Goal: Complete application form

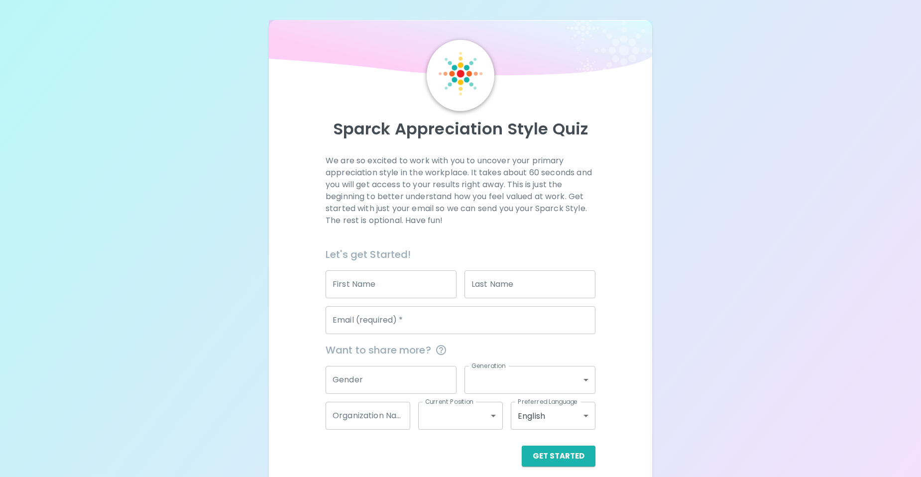
drag, startPoint x: 0, startPoint y: 0, endPoint x: 404, endPoint y: 279, distance: 491.3
click at [404, 279] on input "First Name" at bounding box center [391, 284] width 131 height 28
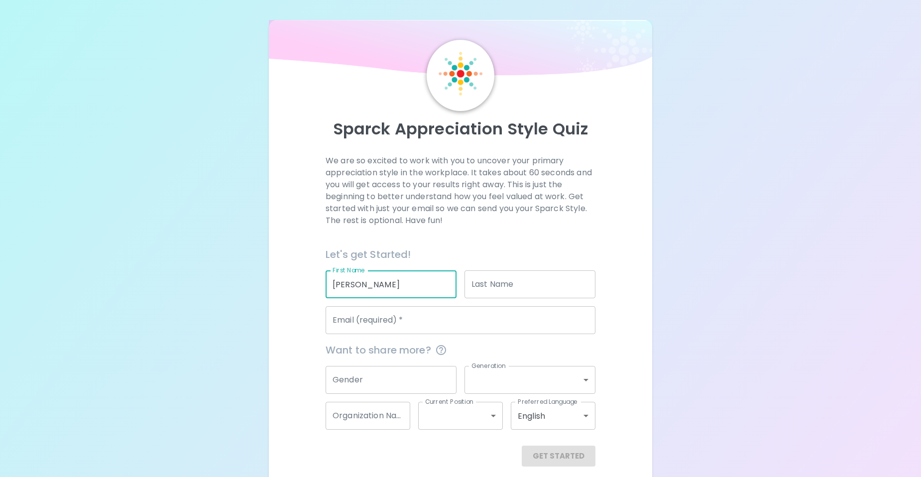
type input "[PERSON_NAME]"
click at [578, 222] on p "We are so excited to work with you to uncover your primary appreciation style i…" at bounding box center [461, 191] width 270 height 72
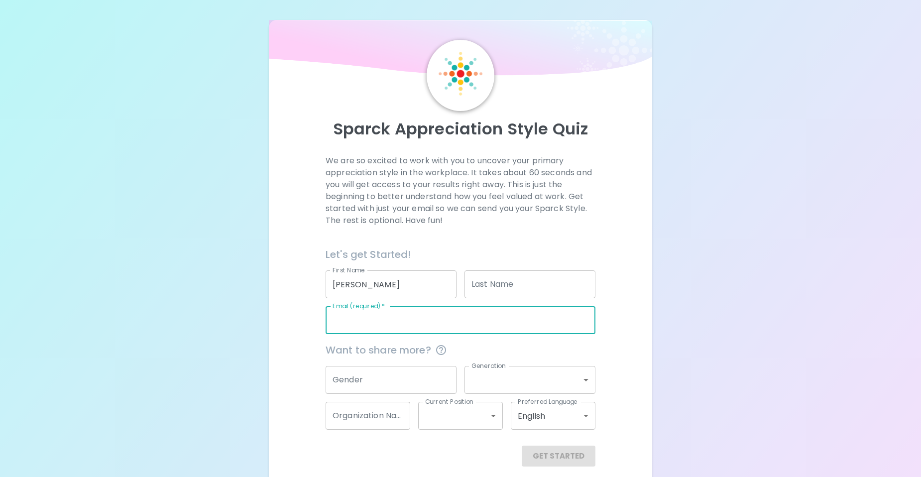
click at [449, 327] on input "Email (required)   *" at bounding box center [461, 320] width 270 height 28
type input "[EMAIL_ADDRESS][DOMAIN_NAME]"
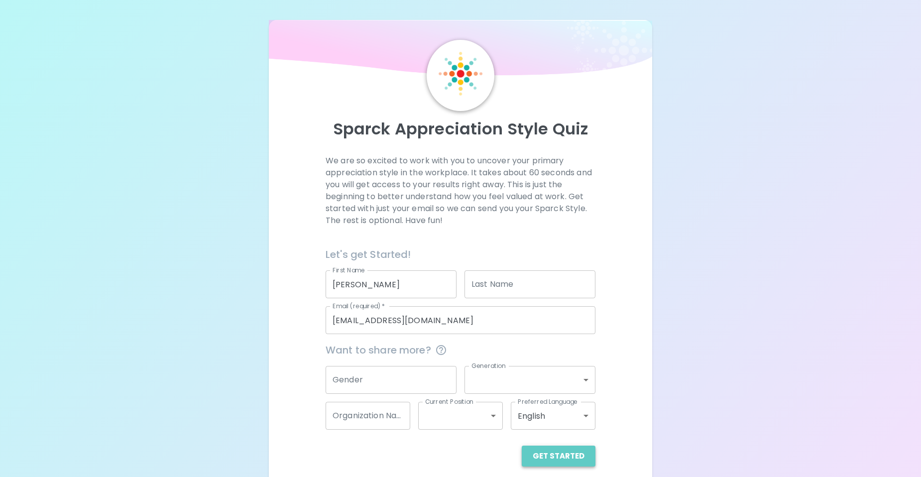
click at [566, 455] on button "Get Started" at bounding box center [559, 456] width 74 height 21
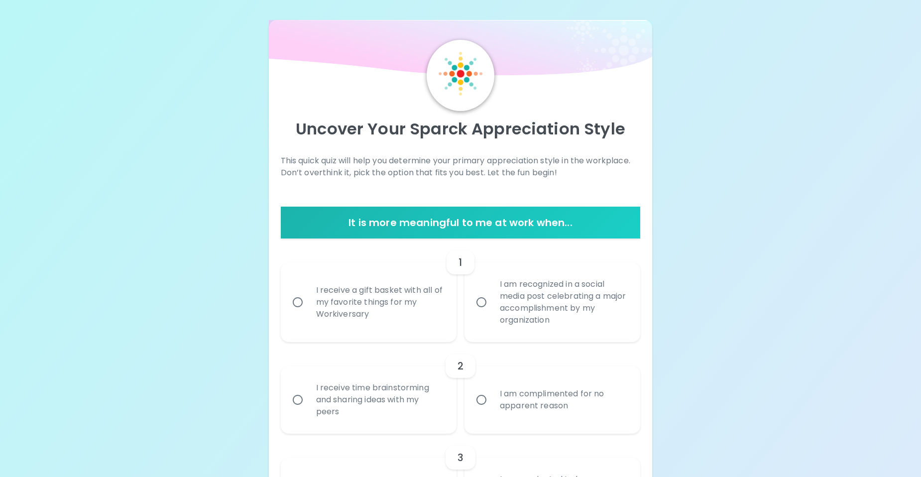
click at [308, 391] on div "I receive time brainstorming and sharing ideas with my peers" at bounding box center [379, 400] width 143 height 60
click at [308, 391] on input "I receive time brainstorming and sharing ideas with my peers" at bounding box center [297, 399] width 21 height 21
radio input "true"
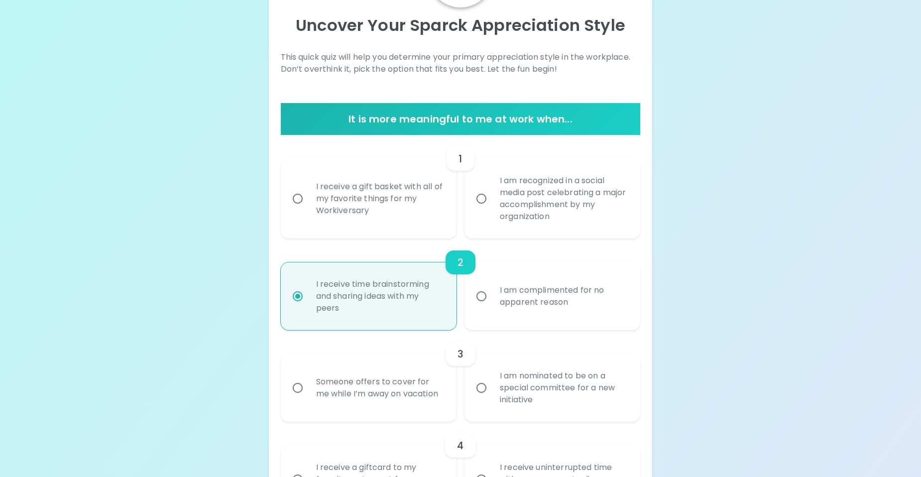
scroll to position [80, 0]
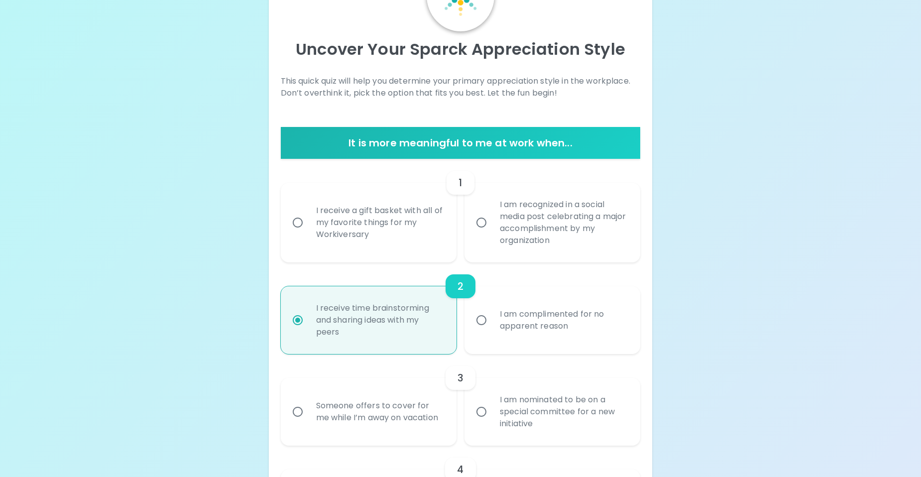
click at [545, 233] on div "I am recognized in a social media post celebrating a major accomplishment by my…" at bounding box center [563, 223] width 143 height 72
click at [492, 233] on input "I am recognized in a social media post celebrating a major accomplishment by my…" at bounding box center [481, 222] width 21 height 21
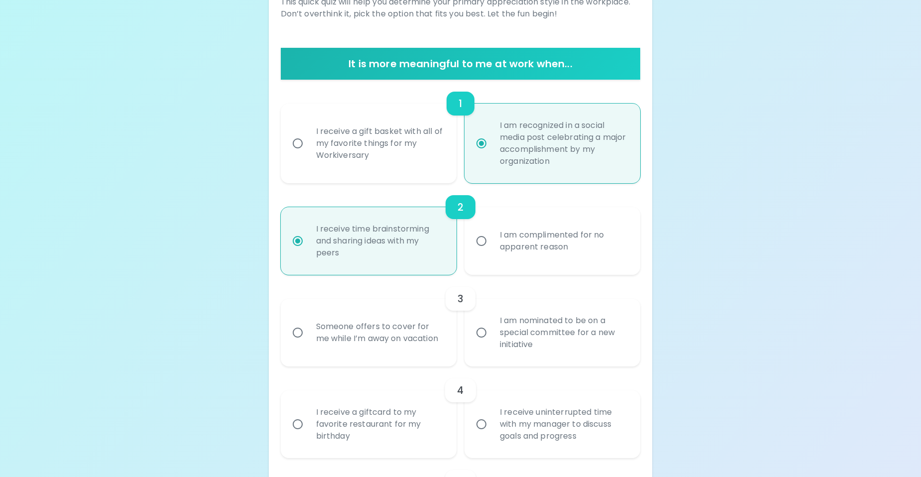
scroll to position [159, 0]
radio input "true"
click at [501, 337] on div "I am nominated to be on a special committee for a new initiative" at bounding box center [563, 332] width 143 height 60
click at [492, 337] on input "I am nominated to be on a special committee for a new initiative" at bounding box center [481, 332] width 21 height 21
radio input "true"
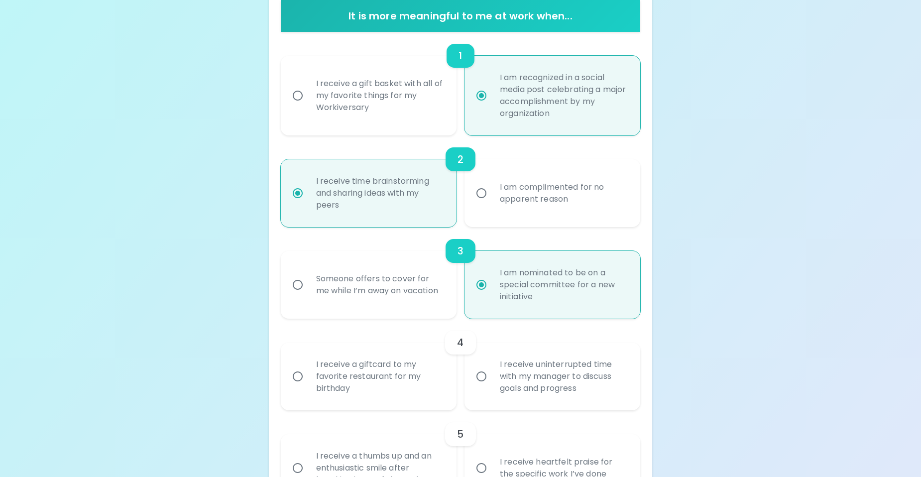
scroll to position [239, 0]
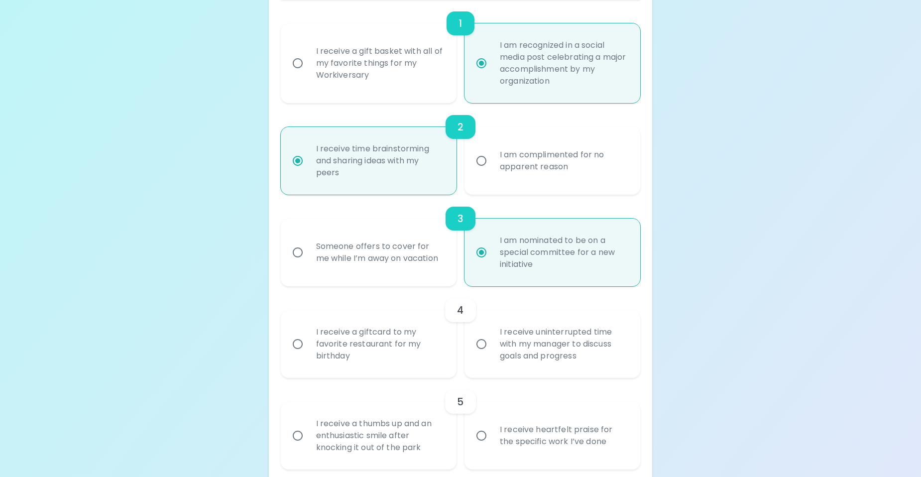
radio input "true"
click at [385, 351] on div "I receive a giftcard to my favorite restaurant for my birthday" at bounding box center [379, 344] width 143 height 60
click at [308, 351] on input "I receive a giftcard to my favorite restaurant for my birthday" at bounding box center [297, 344] width 21 height 21
radio input "false"
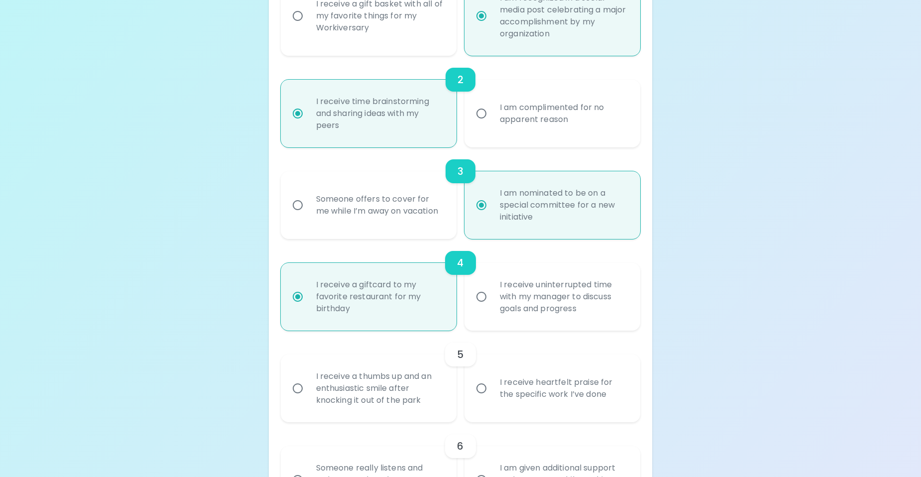
scroll to position [319, 0]
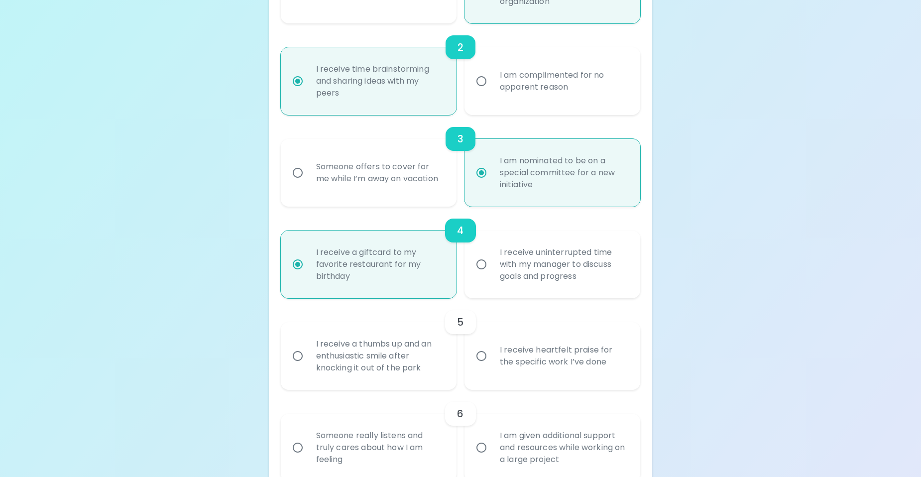
radio input "true"
click at [542, 284] on div "I receive uninterrupted time with my manager to discuss goals and progress" at bounding box center [563, 264] width 143 height 60
click at [492, 275] on input "I receive uninterrupted time with my manager to discuss goals and progress" at bounding box center [481, 264] width 21 height 21
radio input "false"
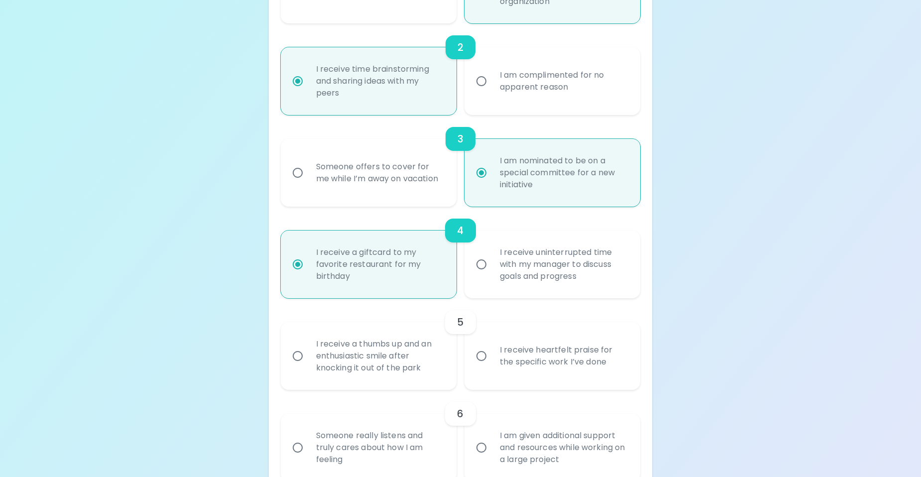
radio input "true"
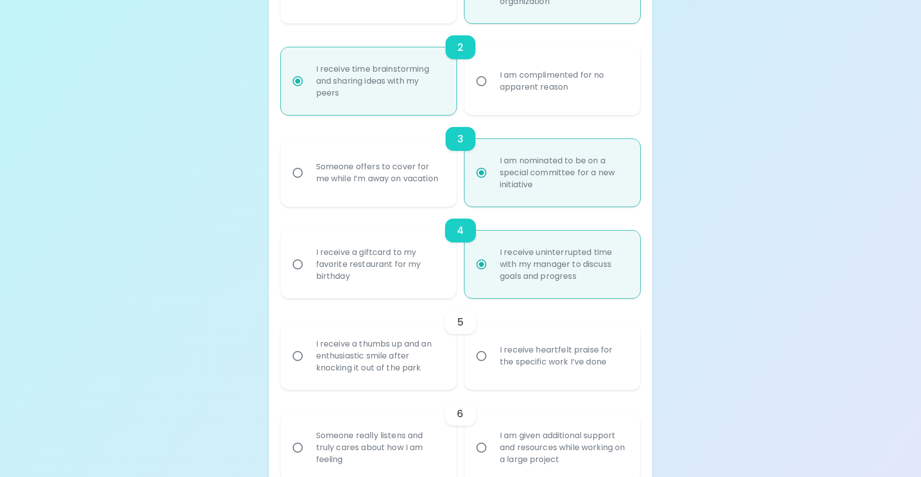
radio input "true"
click at [522, 356] on div "I receive heartfelt praise for the specific work I’ve done" at bounding box center [563, 356] width 143 height 48
click at [492, 356] on input "I receive heartfelt praise for the specific work I’ve done" at bounding box center [481, 355] width 21 height 21
radio input "false"
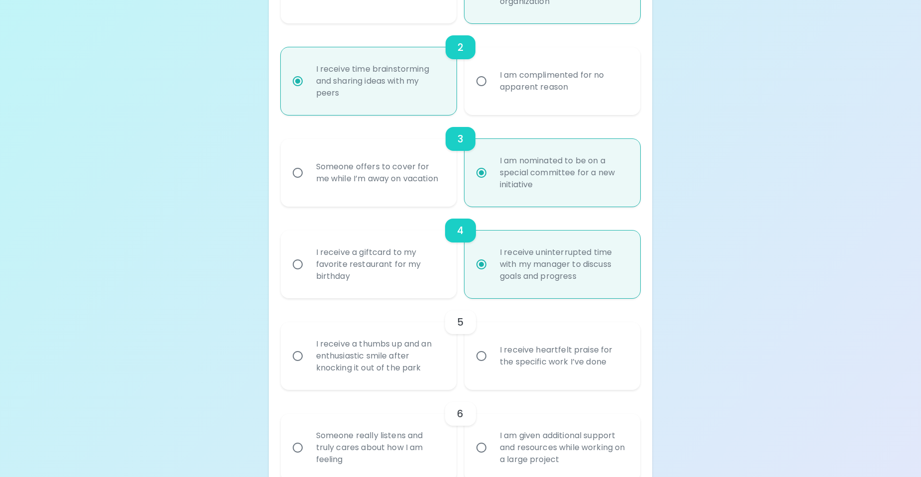
radio input "false"
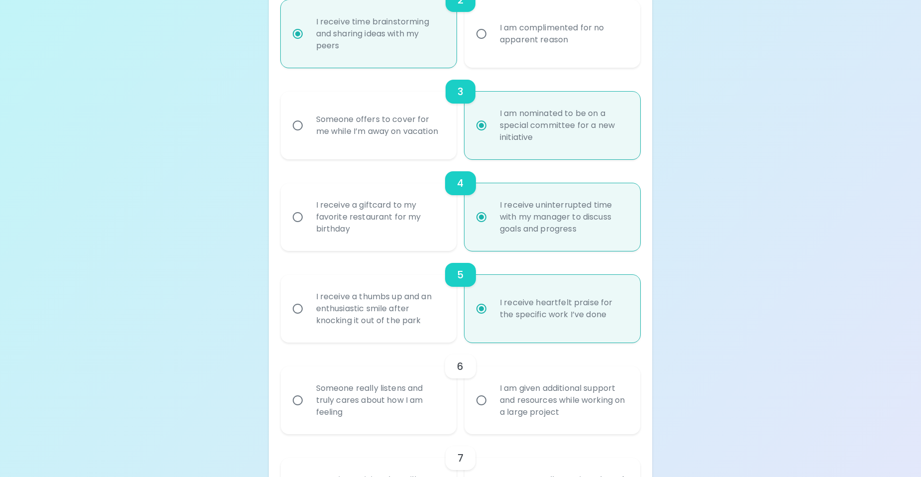
scroll to position [398, 0]
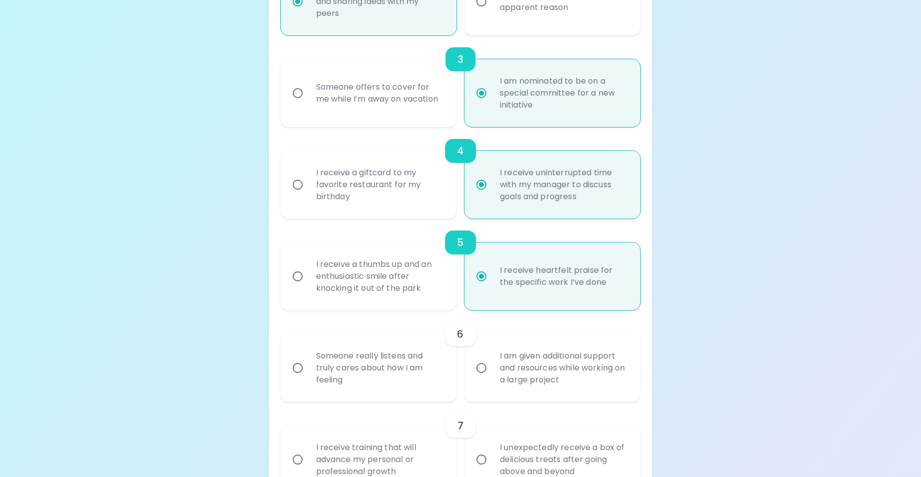
radio input "true"
click at [416, 366] on div "Someone really listens and truly cares about how I am feeling" at bounding box center [379, 368] width 143 height 60
click at [308, 366] on input "Someone really listens and truly cares about how I am feeling" at bounding box center [297, 367] width 21 height 21
radio input "false"
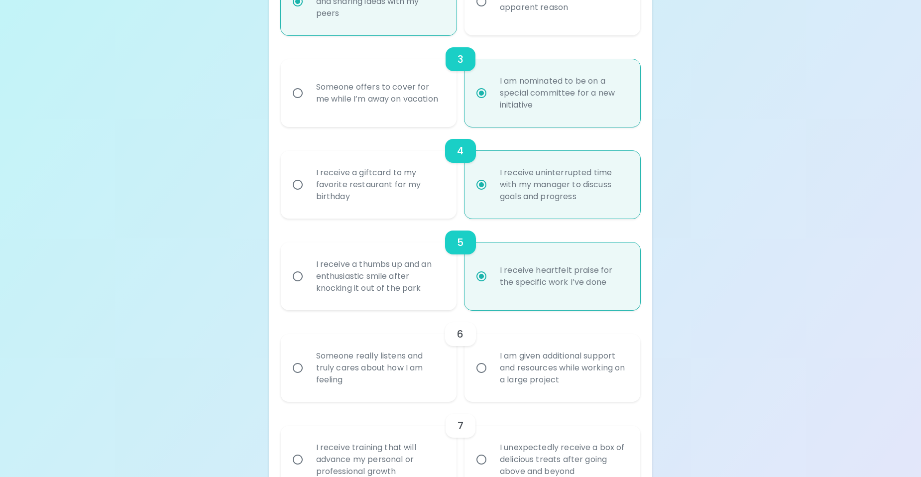
radio input "false"
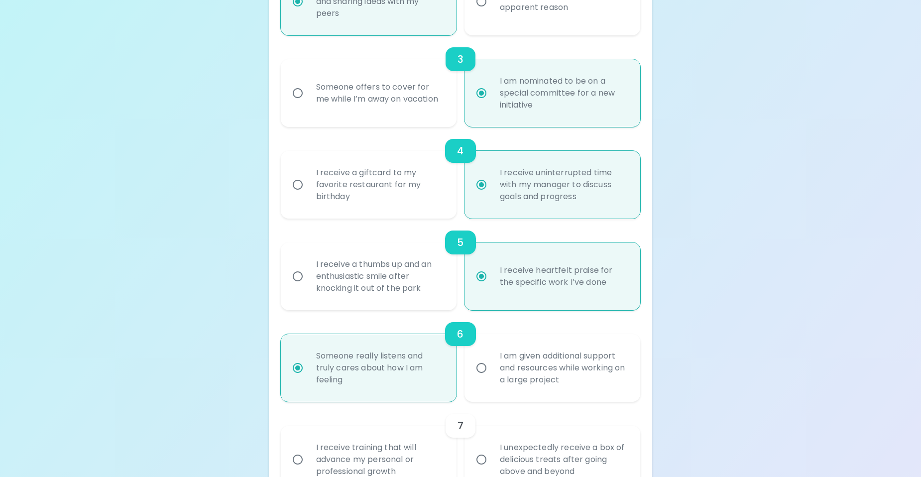
scroll to position [478, 0]
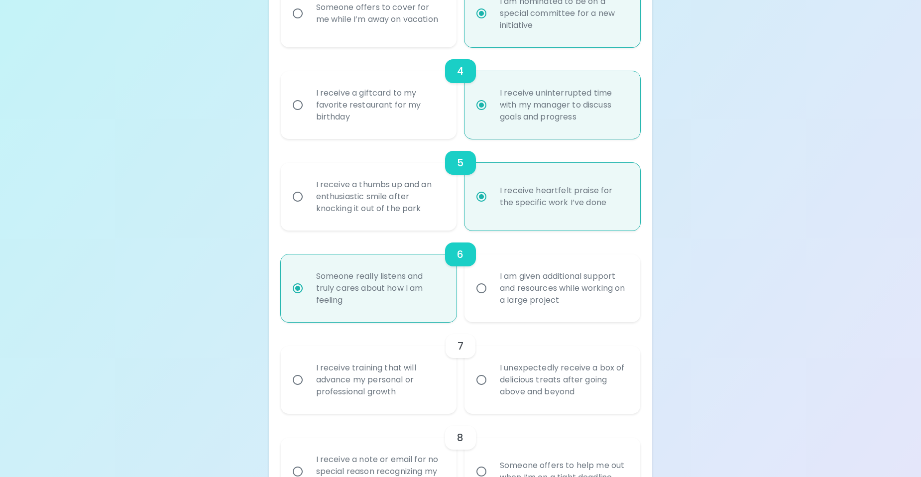
radio input "true"
click at [525, 386] on div "I unexpectedly receive a box of delicious treats after going above and beyond" at bounding box center [563, 380] width 143 height 60
click at [492, 386] on input "I unexpectedly receive a box of delicious treats after going above and beyond" at bounding box center [481, 379] width 21 height 21
radio input "false"
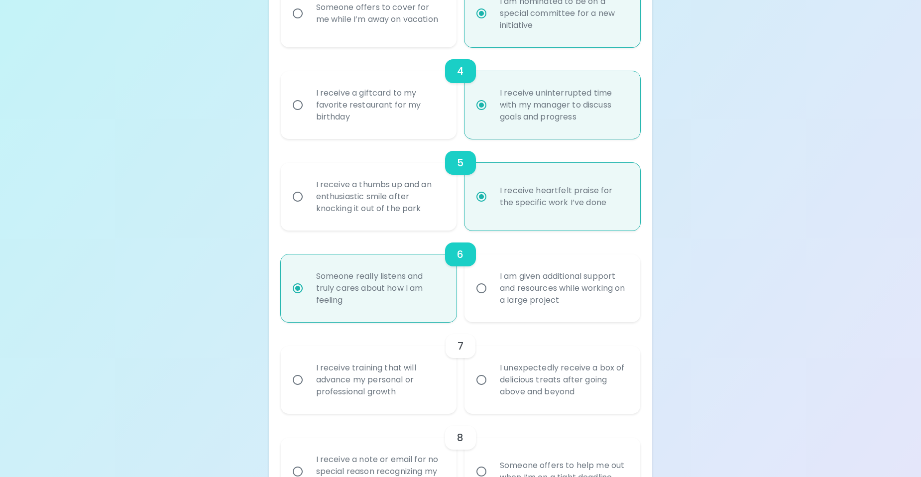
radio input "false"
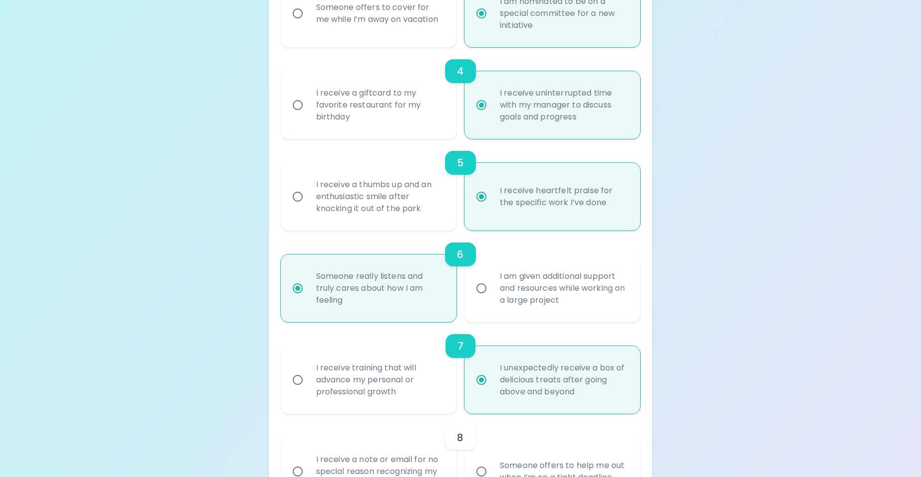
scroll to position [558, 0]
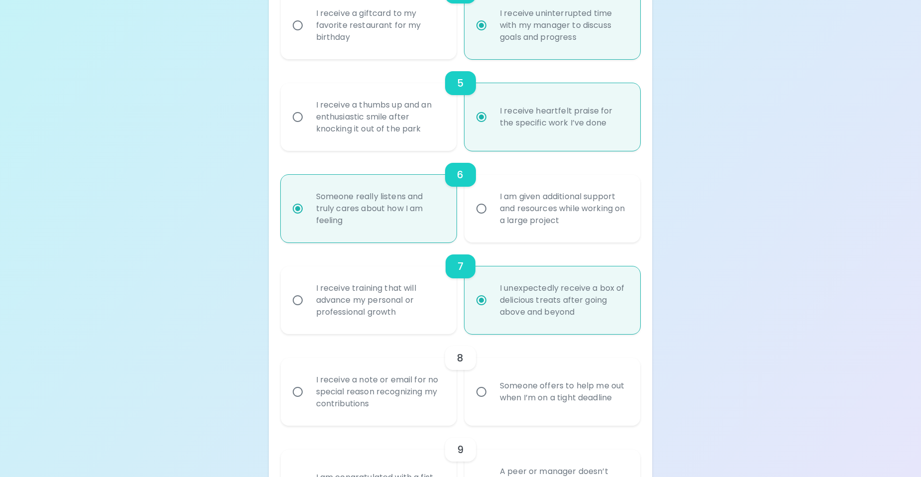
radio input "true"
click at [355, 310] on div "I receive training that will advance my personal or professional growth" at bounding box center [379, 300] width 143 height 60
click at [308, 310] on input "I receive training that will advance my personal or professional growth" at bounding box center [297, 300] width 21 height 21
radio input "false"
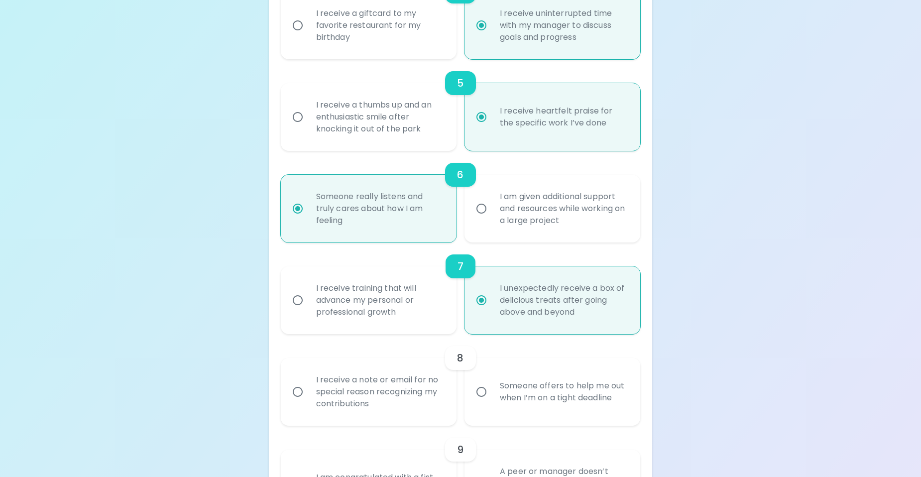
radio input "false"
radio input "true"
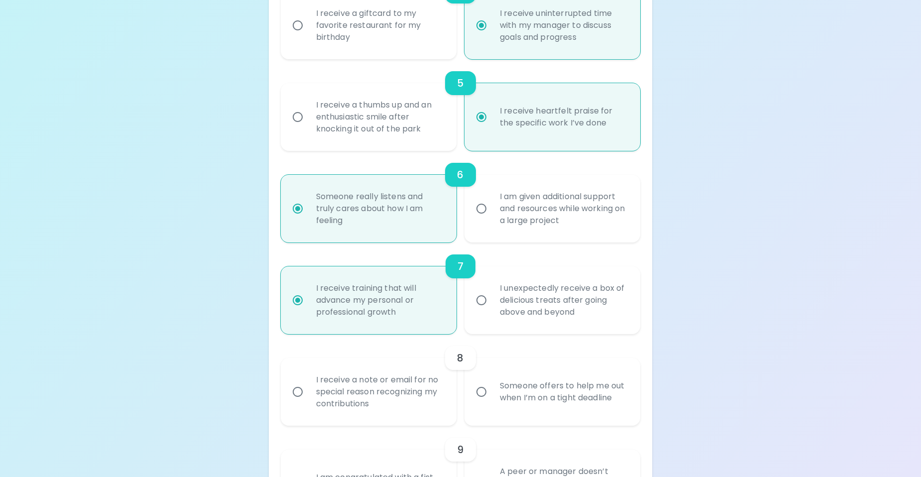
radio input "true"
click at [513, 394] on div "Someone offers to help me out when I’m on a tight deadline" at bounding box center [563, 392] width 143 height 48
click at [492, 394] on input "Someone offers to help me out when I’m on a tight deadline" at bounding box center [481, 391] width 21 height 21
radio input "false"
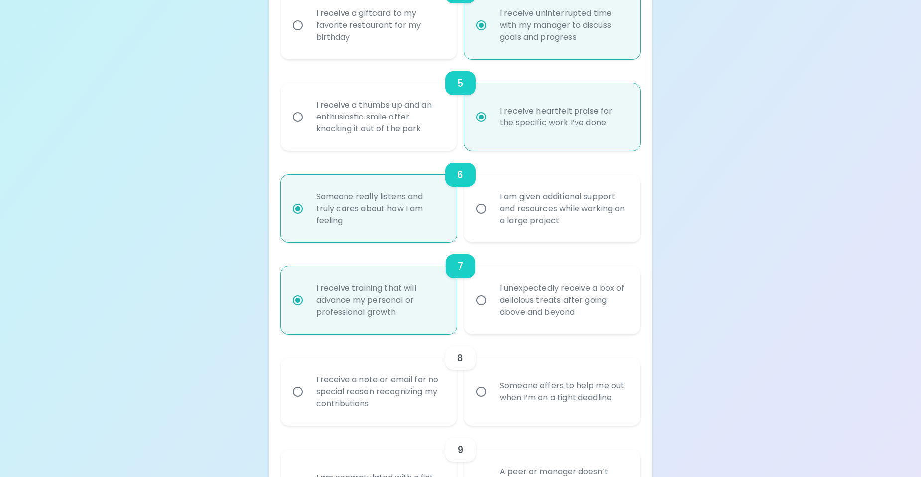
radio input "false"
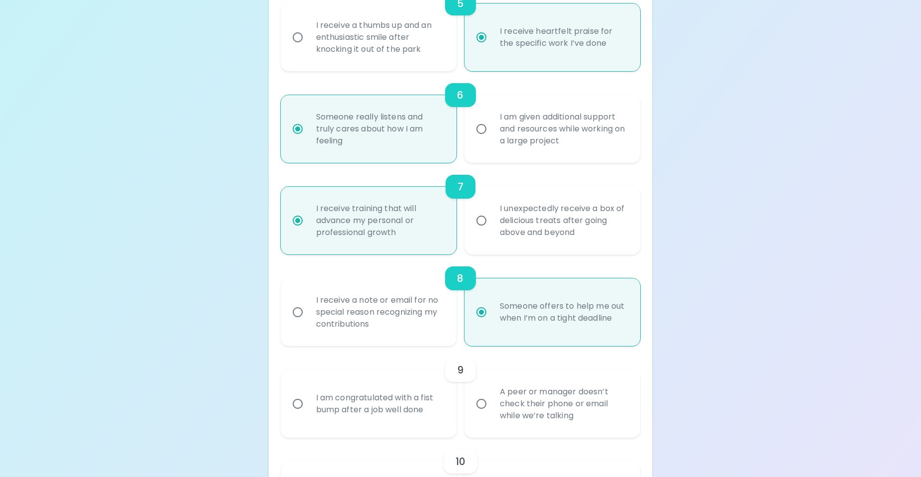
scroll to position [720, 0]
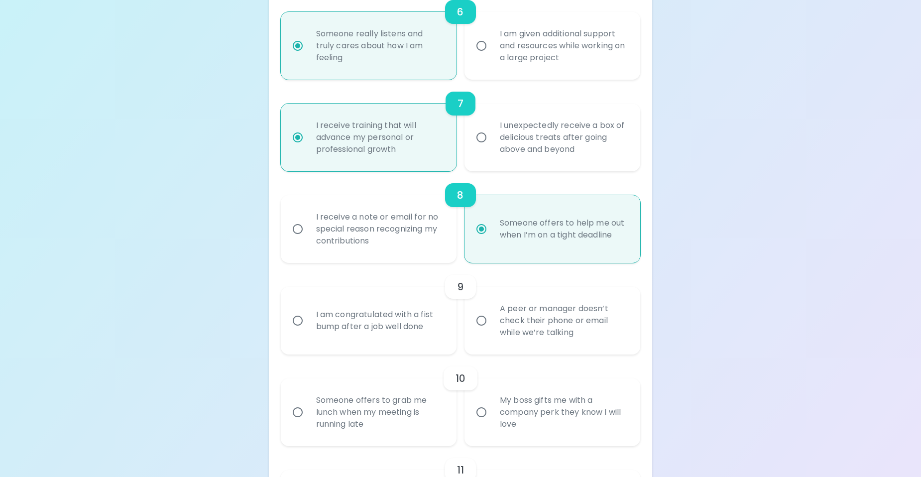
radio input "true"
click at [521, 335] on div "A peer or manager doesn’t check their phone or email while we’re talking" at bounding box center [563, 321] width 143 height 60
click at [492, 331] on input "A peer or manager doesn’t check their phone or email while we’re talking" at bounding box center [481, 320] width 21 height 21
radio input "false"
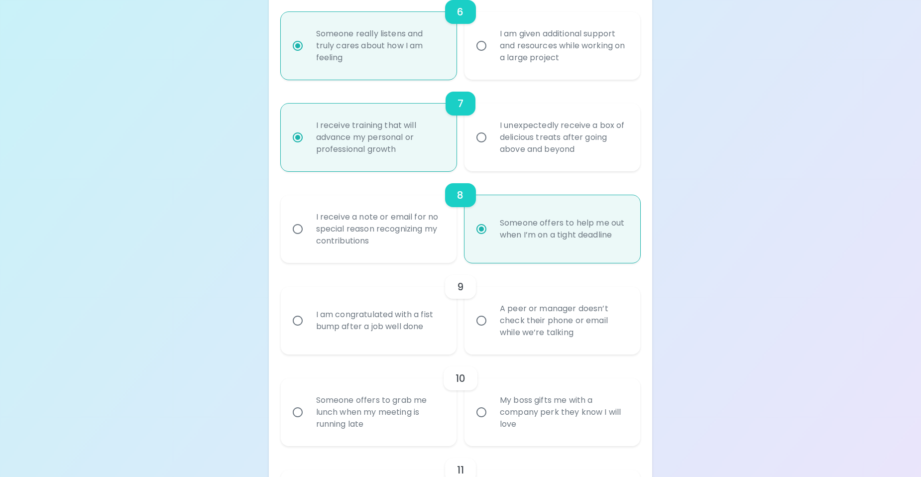
radio input "false"
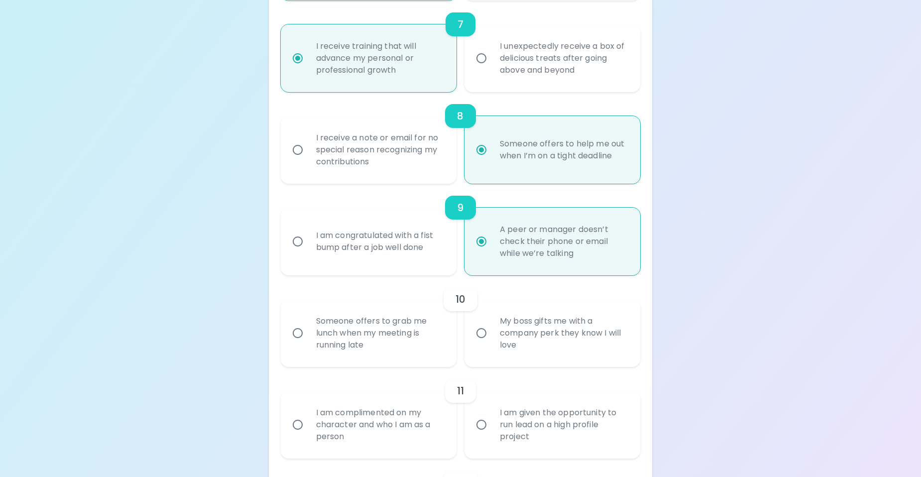
scroll to position [800, 0]
radio input "true"
click at [389, 251] on div "I am congratulated with a fist bump after a job well done" at bounding box center [379, 241] width 143 height 48
click at [308, 251] on input "I am congratulated with a fist bump after a job well done" at bounding box center [297, 240] width 21 height 21
radio input "false"
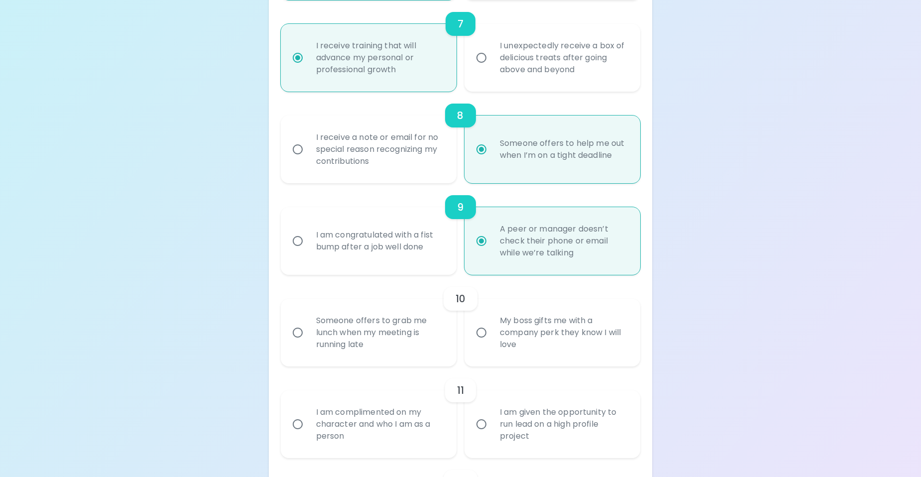
radio input "false"
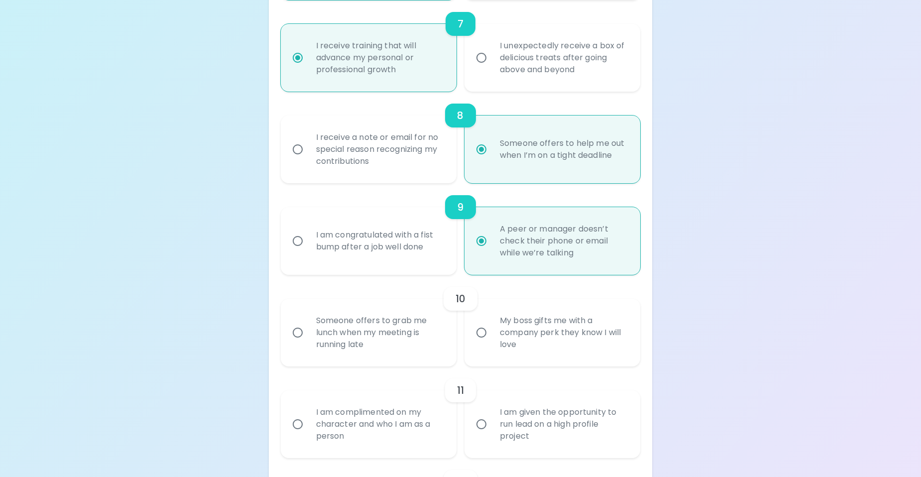
radio input "false"
radio input "true"
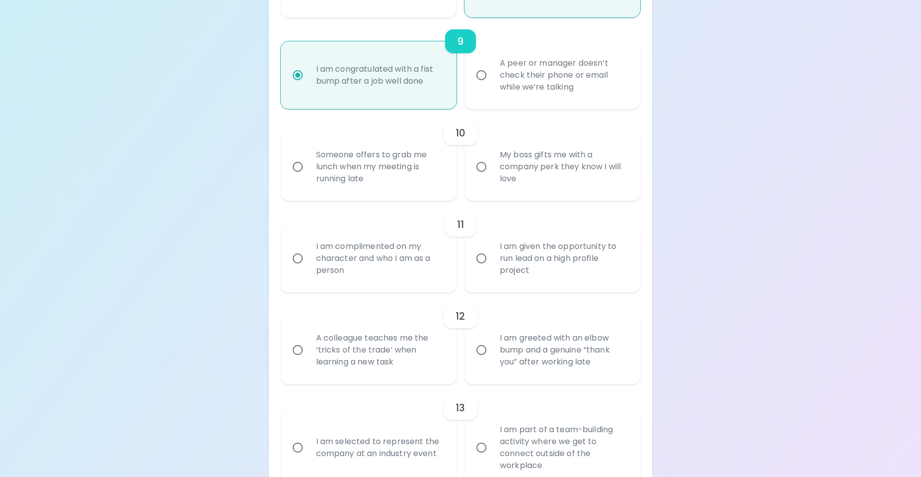
scroll to position [1208, 0]
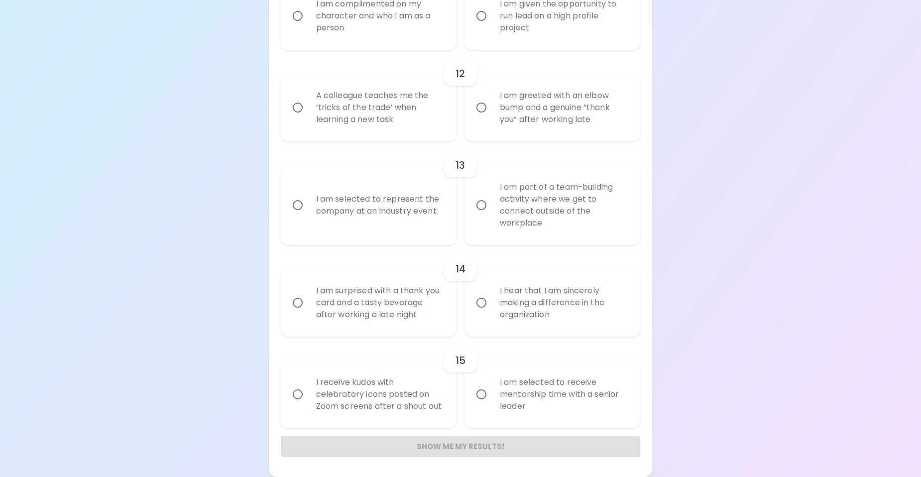
radio input "true"
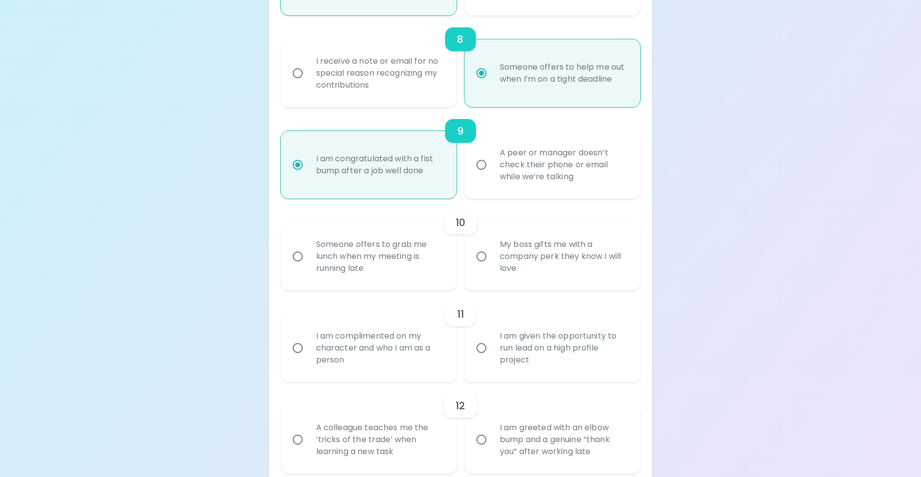
scroll to position [794, 0]
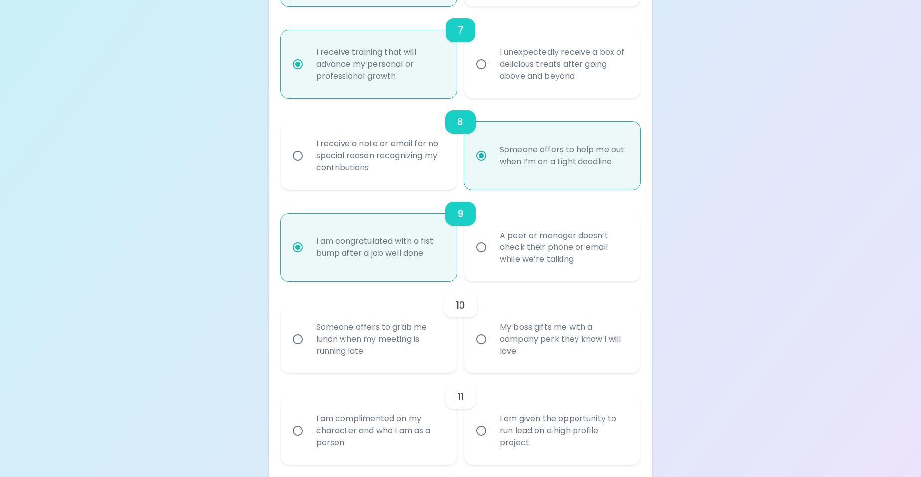
click at [365, 164] on div "I receive a note or email for no special reason recognizing my contributions" at bounding box center [379, 156] width 143 height 60
click at [308, 164] on input "I receive a note or email for no special reason recognizing my contributions" at bounding box center [297, 155] width 21 height 21
radio input "false"
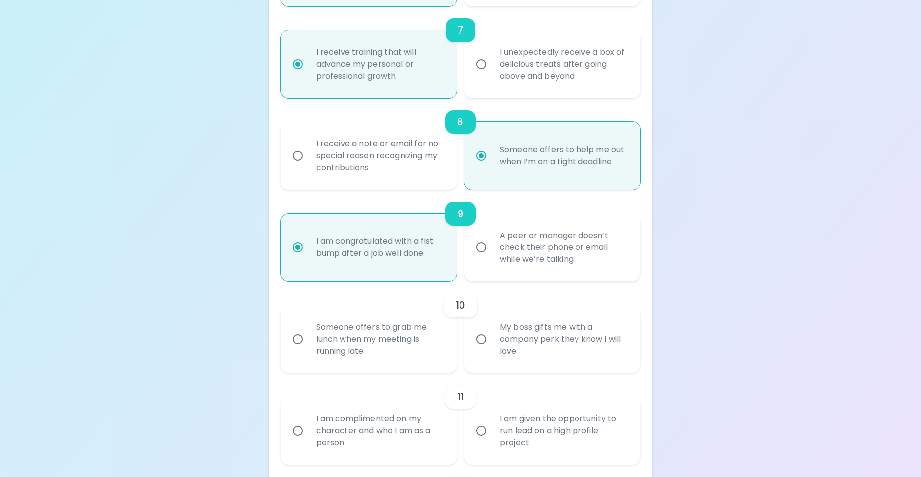
radio input "false"
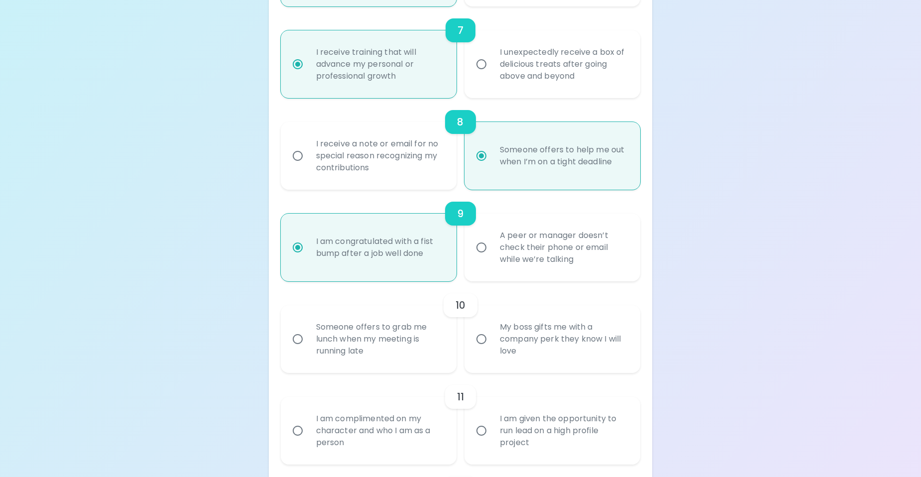
radio input "false"
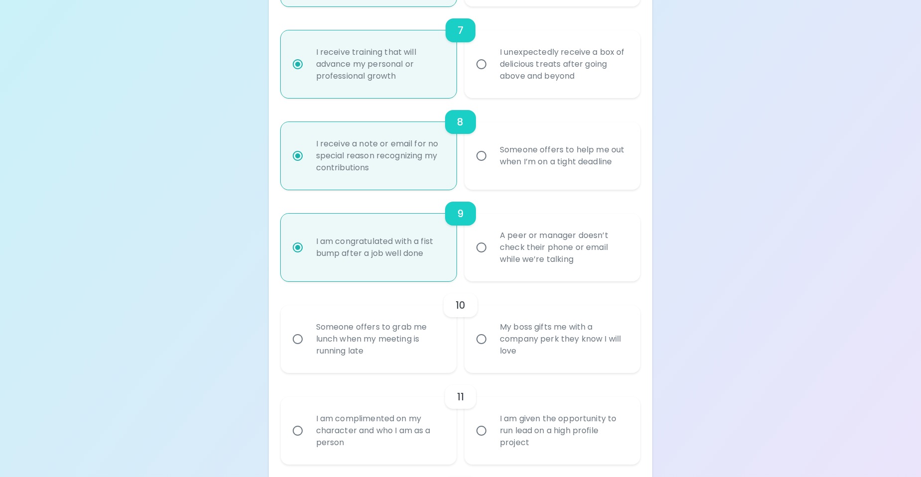
radio input "true"
click at [519, 152] on div "Someone offers to help me out when I’m on a tight deadline" at bounding box center [563, 156] width 143 height 48
click at [492, 152] on input "Someone offers to help me out when I’m on a tight deadline" at bounding box center [481, 155] width 21 height 21
radio input "false"
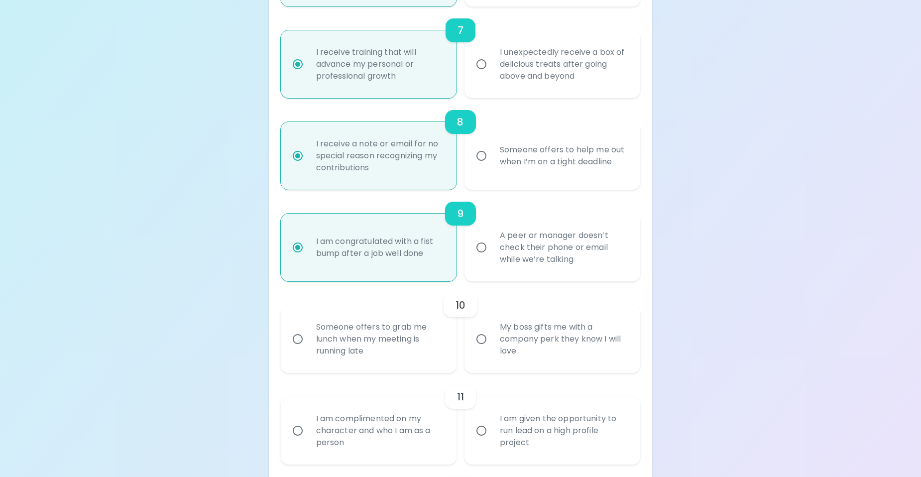
radio input "false"
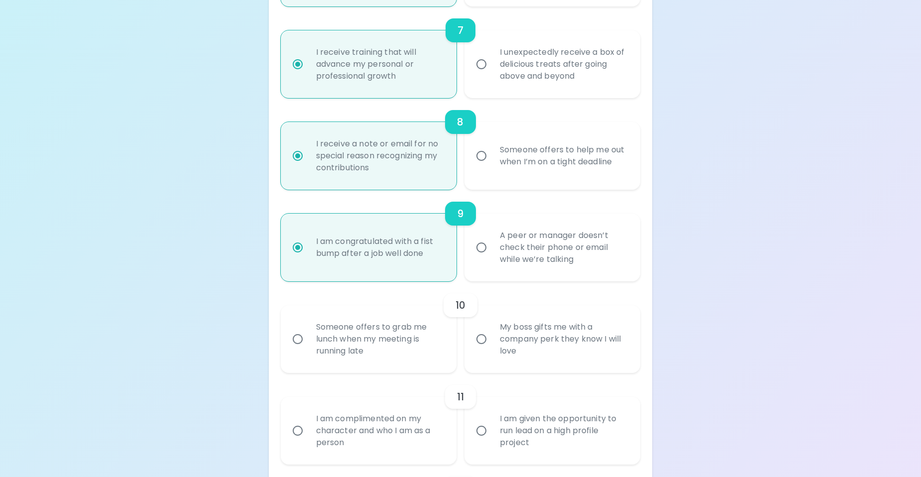
radio input "false"
radio input "true"
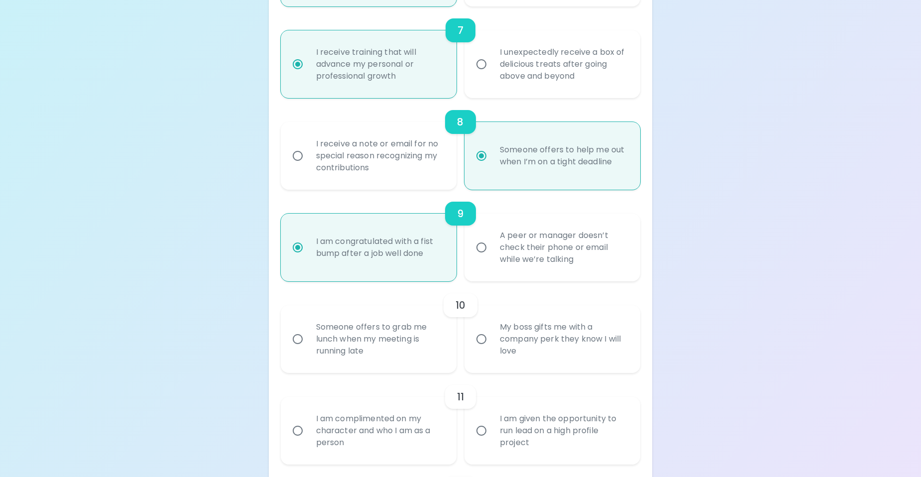
radio input "true"
click at [345, 345] on div "Someone offers to grab me lunch when my meeting is running late" at bounding box center [379, 339] width 143 height 60
click at [308, 345] on input "Someone offers to grab me lunch when my meeting is running late" at bounding box center [297, 339] width 21 height 21
radio input "false"
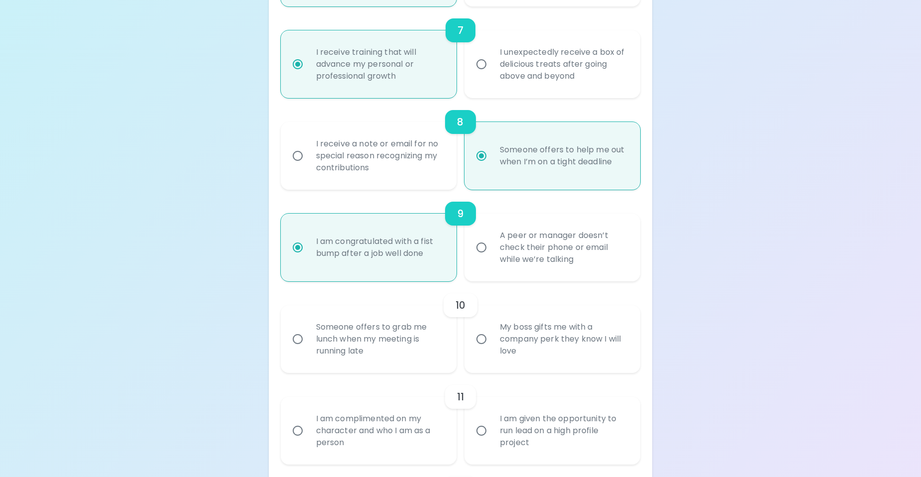
radio input "false"
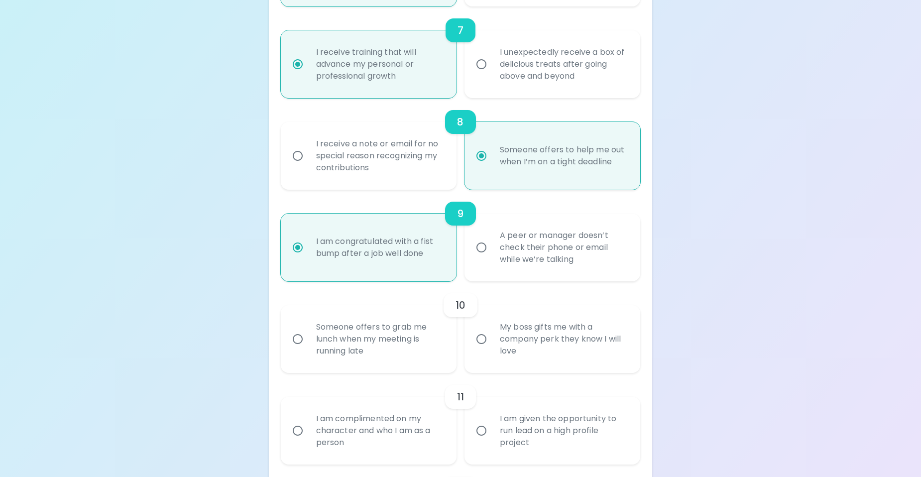
radio input "true"
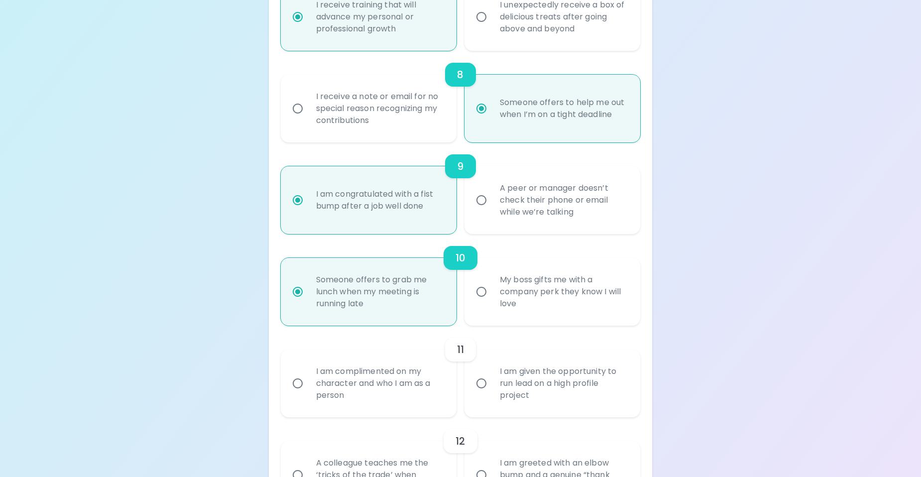
scroll to position [873, 0]
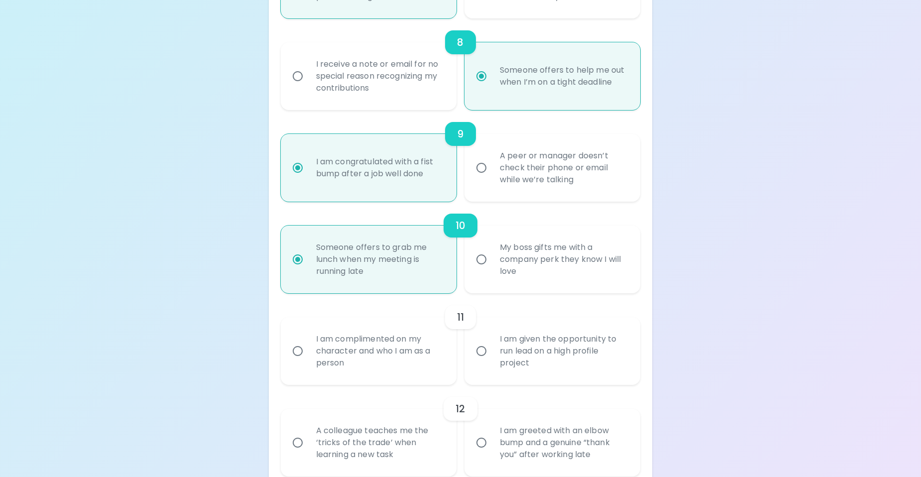
radio input "true"
click at [519, 354] on div "I am given the opportunity to run lead on a high profile project" at bounding box center [563, 351] width 143 height 60
click at [492, 354] on input "I am given the opportunity to run lead on a high profile project" at bounding box center [481, 351] width 21 height 21
radio input "false"
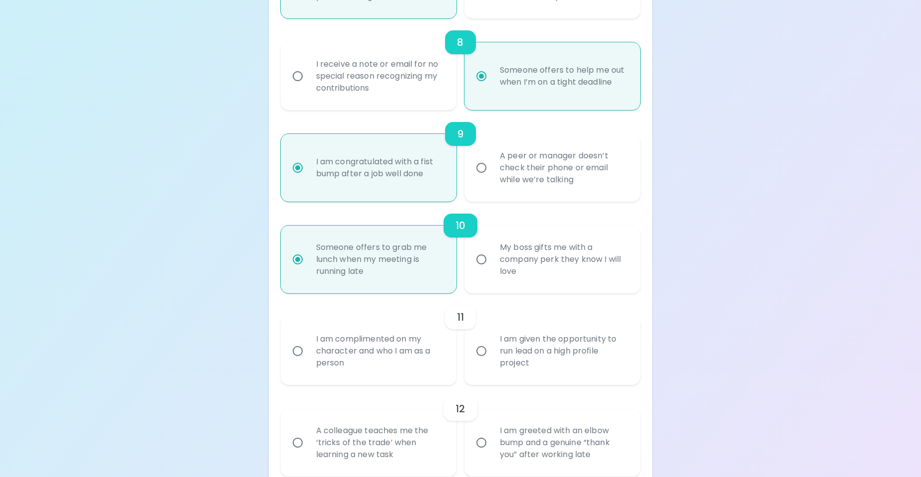
radio input "false"
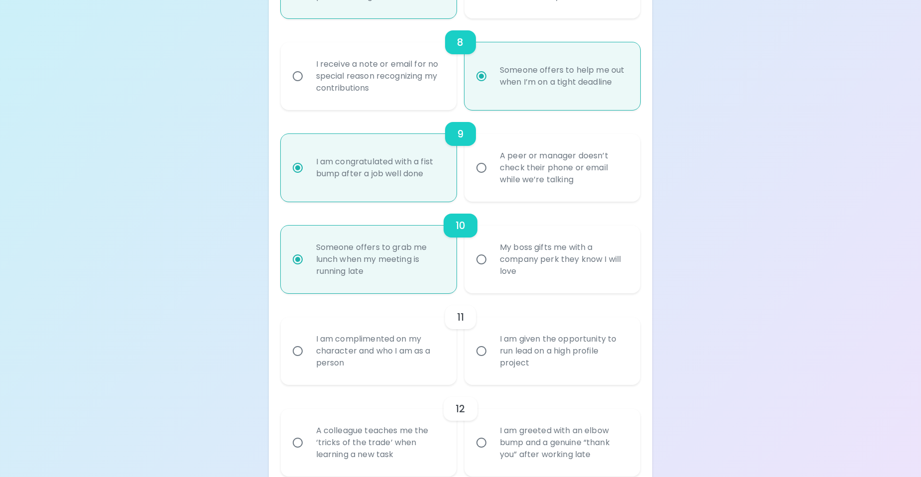
radio input "false"
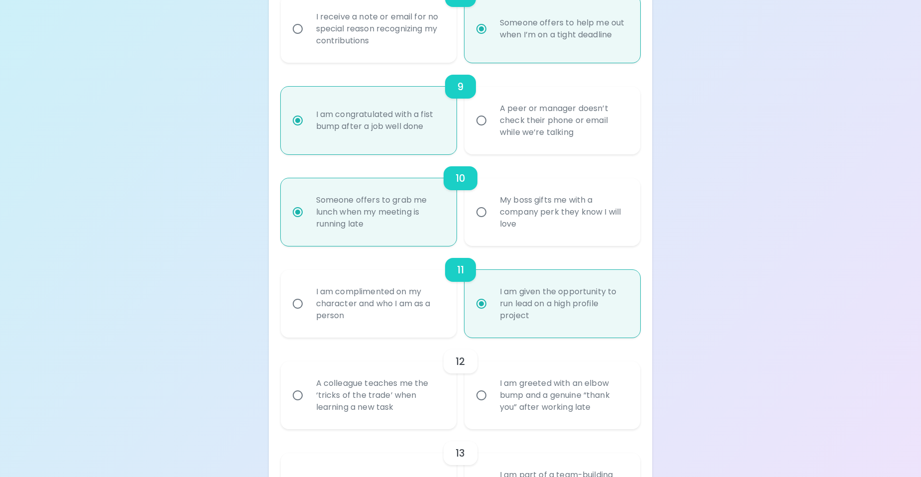
scroll to position [953, 0]
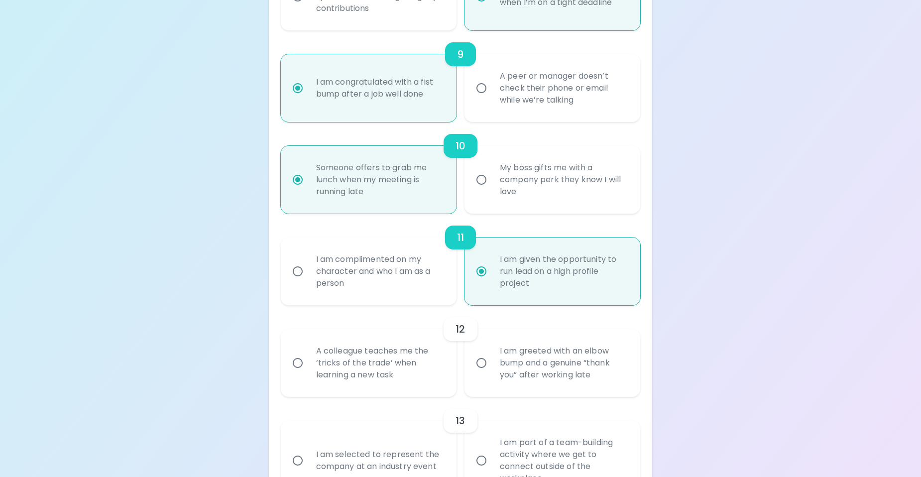
radio input "true"
click at [393, 287] on div "I am complimented on my character and who I am as a person" at bounding box center [379, 271] width 143 height 60
click at [308, 282] on input "I am complimented on my character and who I am as a person" at bounding box center [297, 271] width 21 height 21
radio input "false"
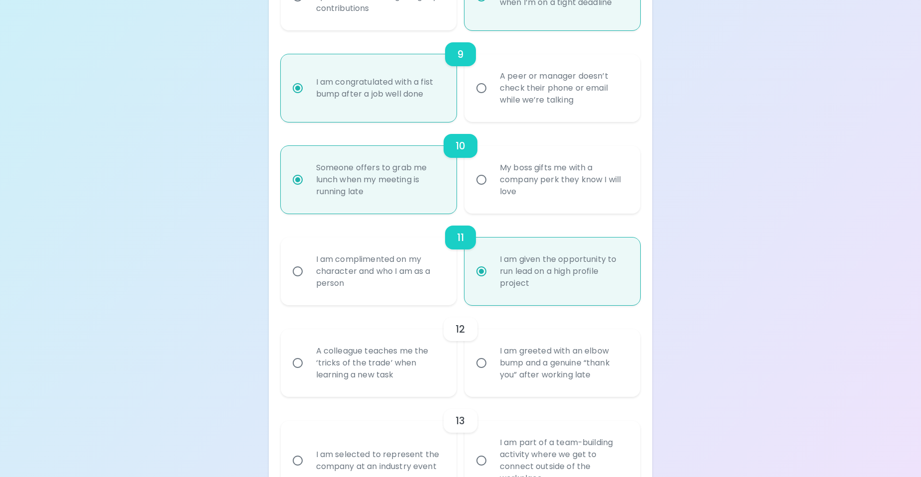
radio input "false"
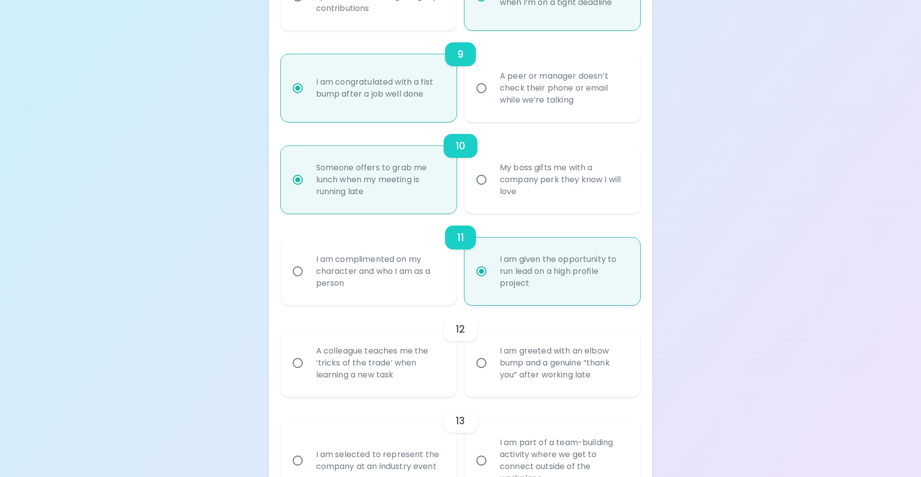
radio input "false"
radio input "true"
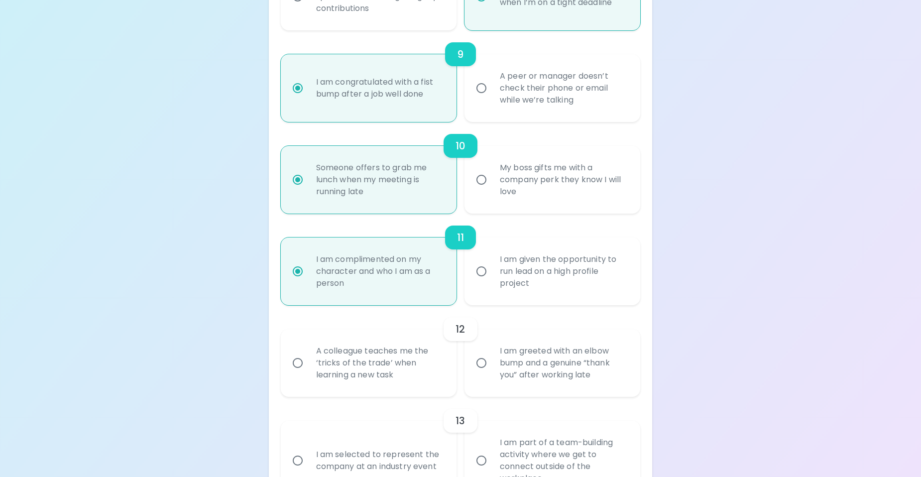
radio input "true"
click at [530, 363] on div "I am greeted with an elbow bump and a genuine “thank you” after working late" at bounding box center [563, 363] width 143 height 60
click at [492, 363] on input "I am greeted with an elbow bump and a genuine “thank you” after working late" at bounding box center [481, 362] width 21 height 21
radio input "false"
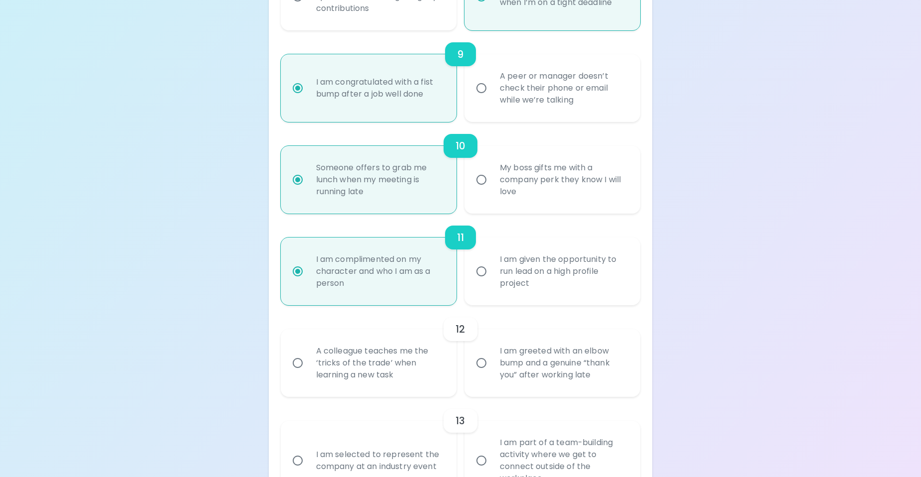
radio input "false"
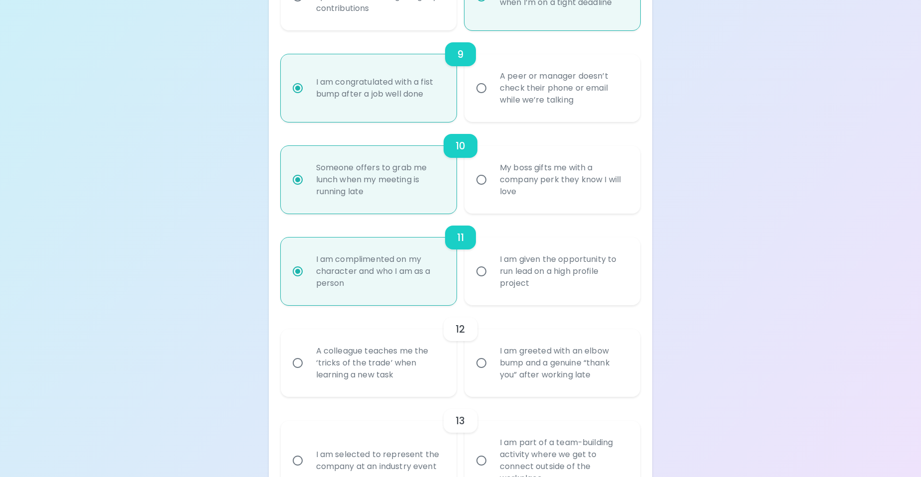
radio input "false"
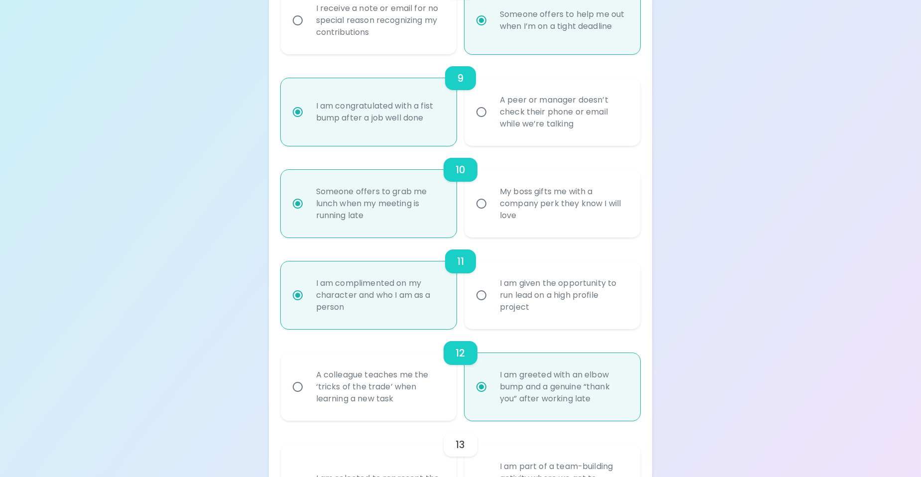
scroll to position [949, 0]
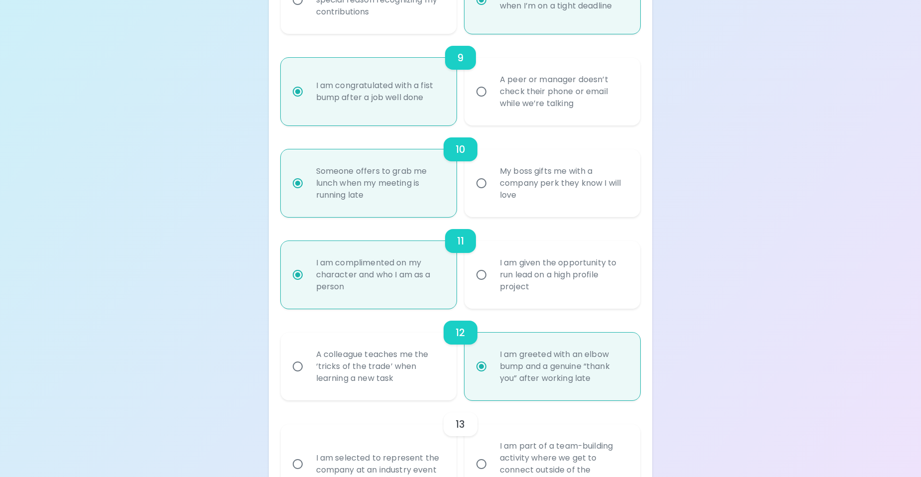
radio input "true"
radio input "false"
click at [481, 93] on input "A peer or manager doesn’t check their phone or email while we’re talking" at bounding box center [481, 91] width 21 height 21
radio input "false"
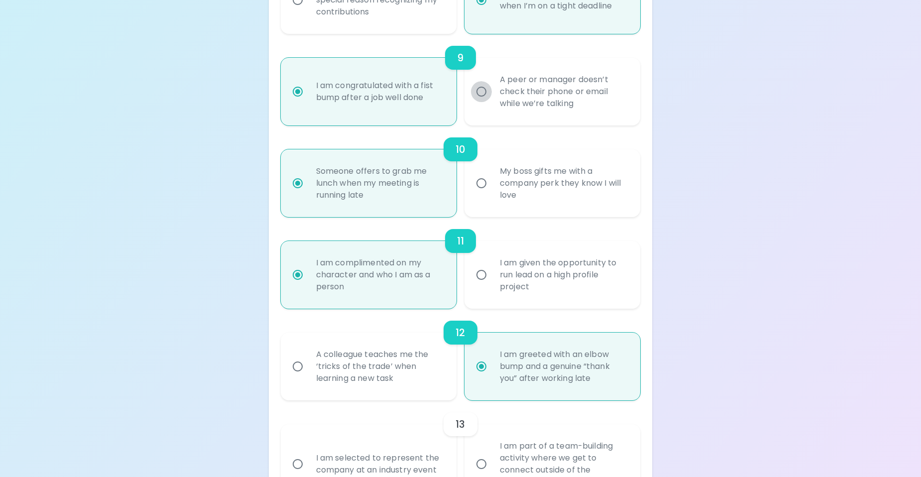
radio input "false"
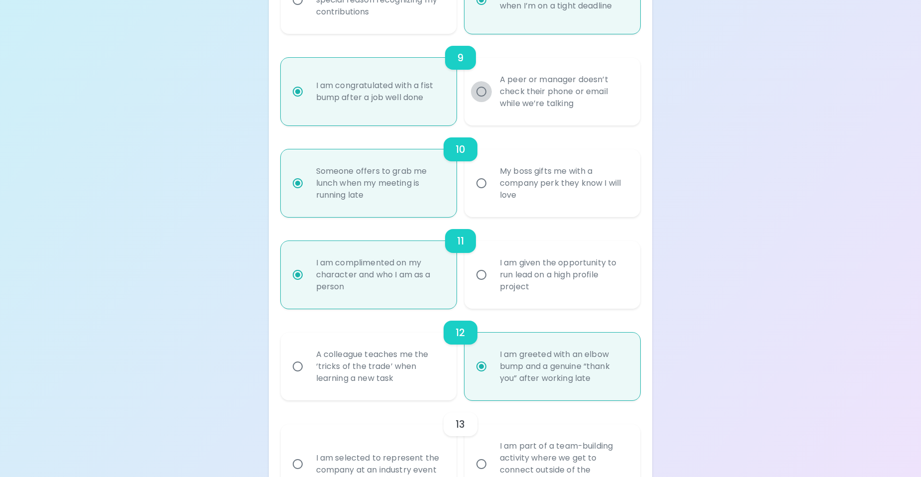
radio input "false"
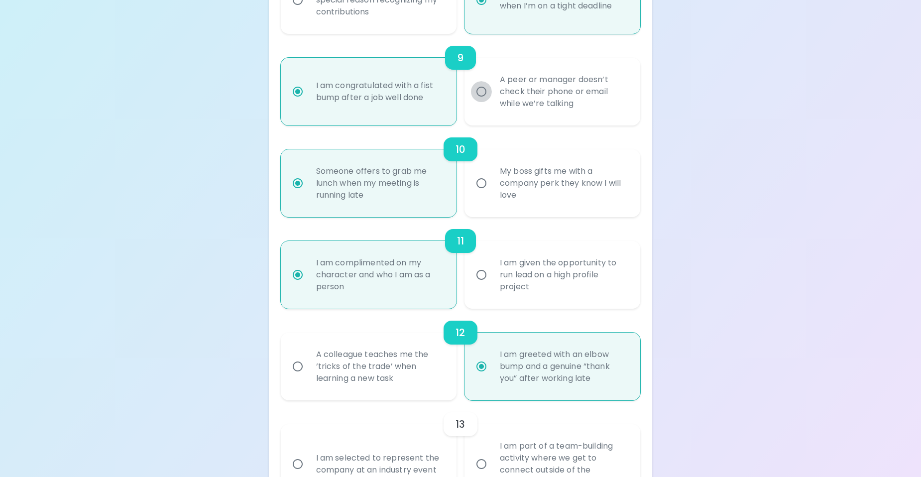
radio input "true"
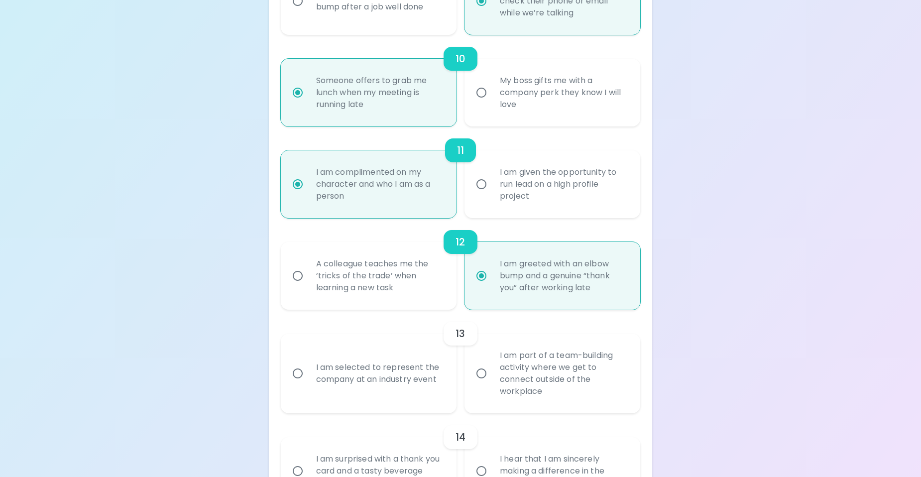
scroll to position [1198, 0]
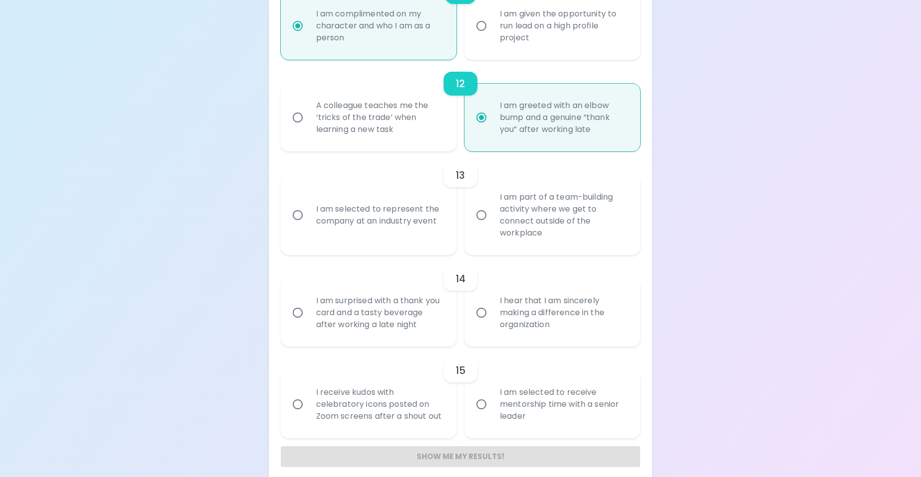
radio input "true"
click at [537, 231] on div "I am part of a team-building activity where we get to connect outside of the wo…" at bounding box center [563, 215] width 143 height 72
click at [492, 226] on input "I am part of a team-building activity where we get to connect outside of the wo…" at bounding box center [481, 215] width 21 height 21
radio input "false"
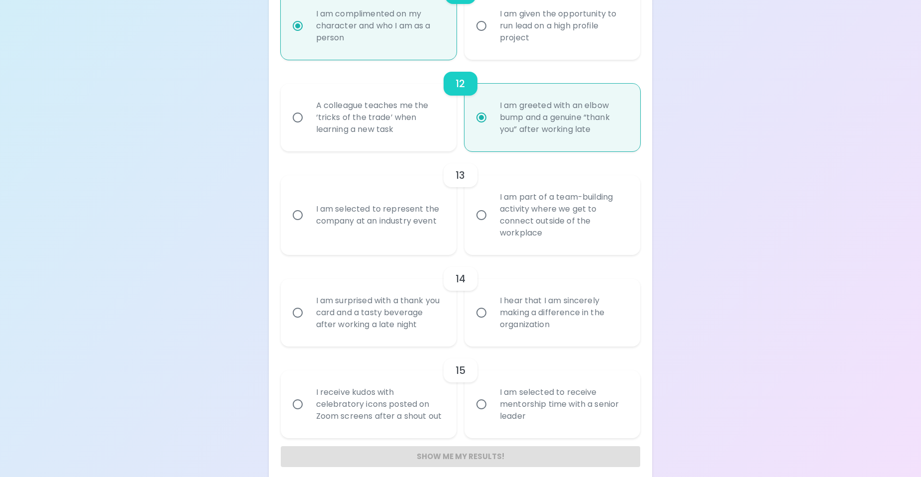
radio input "false"
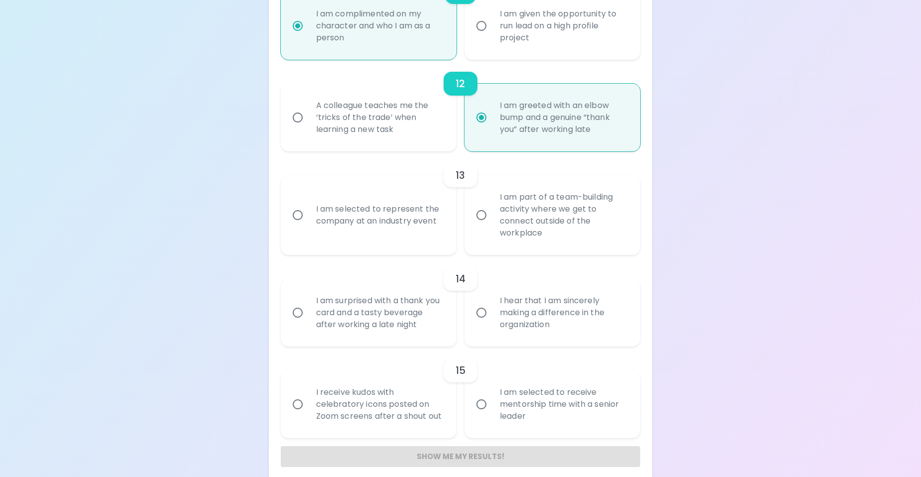
radio input "false"
radio input "true"
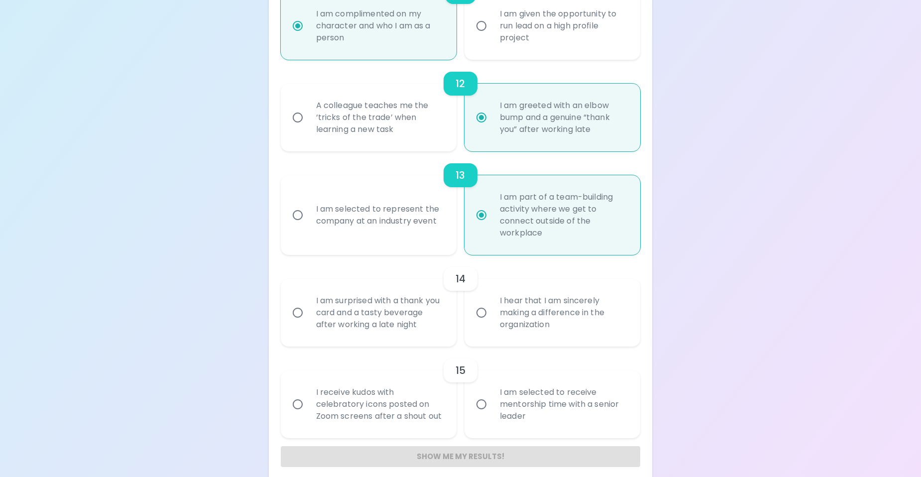
scroll to position [1208, 0]
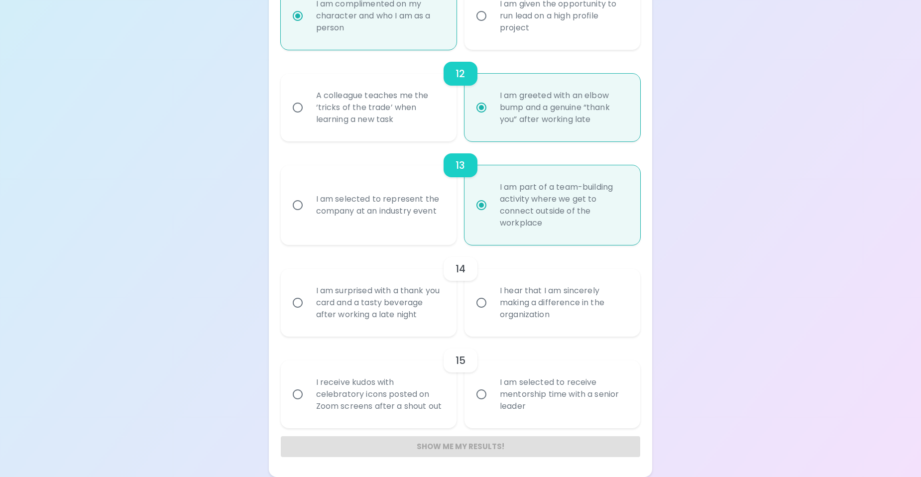
radio input "true"
click at [510, 306] on div "I hear that I am sincerely making a difference in the organization" at bounding box center [563, 303] width 143 height 60
click at [492, 306] on input "I hear that I am sincerely making a difference in the organization" at bounding box center [481, 302] width 21 height 21
radio input "false"
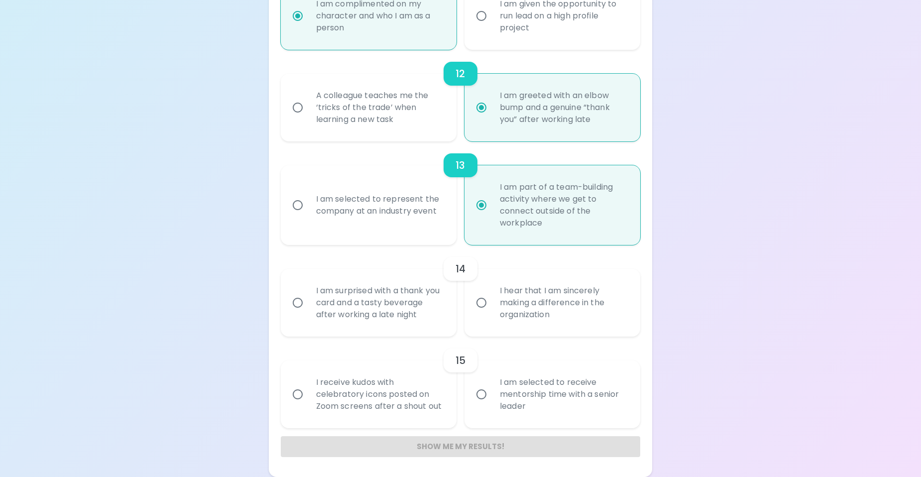
radio input "false"
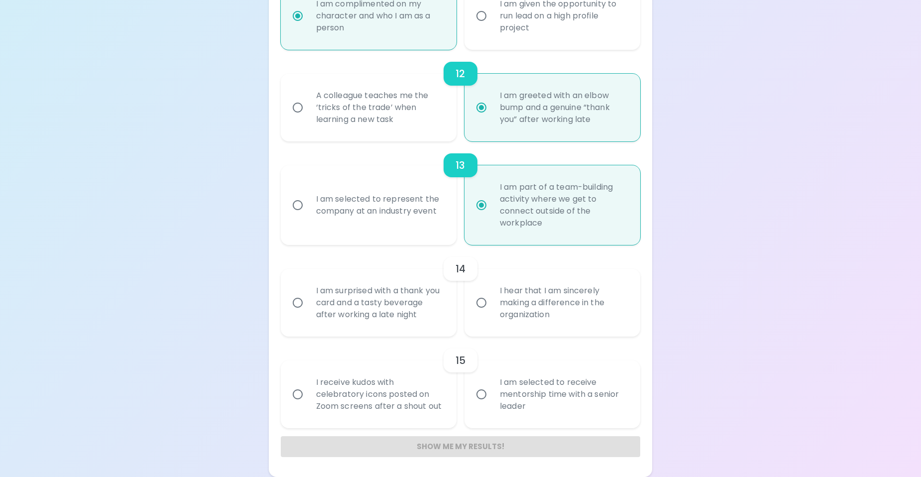
radio input "false"
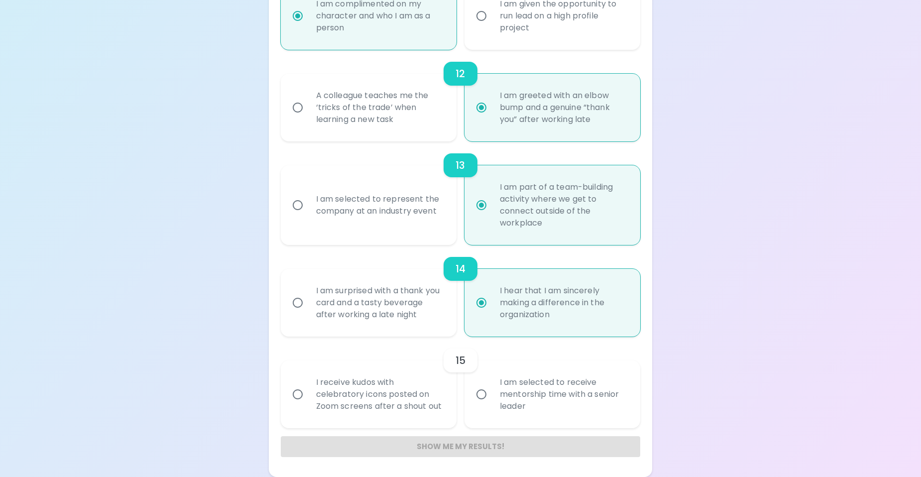
radio input "true"
click at [508, 397] on div "I am selected to receive mentorship time with a senior leader" at bounding box center [563, 394] width 143 height 60
click at [492, 397] on input "I am selected to receive mentorship time with a senior leader" at bounding box center [481, 394] width 21 height 21
radio input "false"
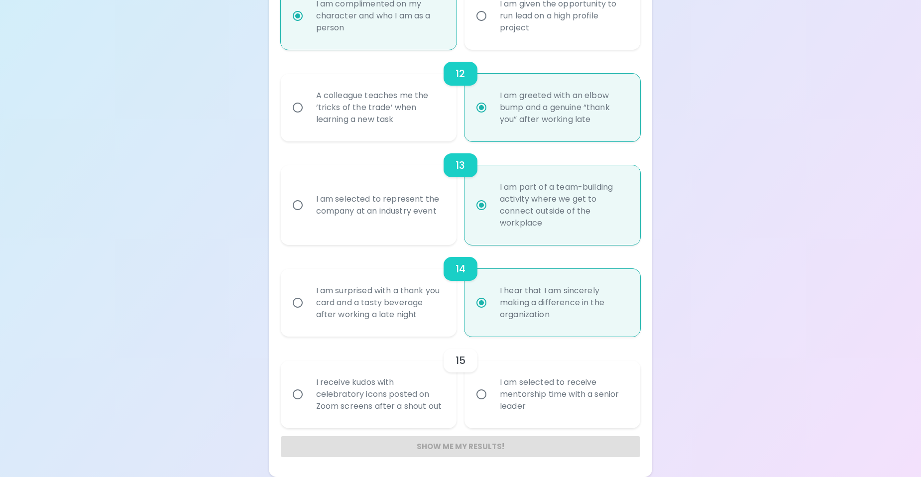
radio input "false"
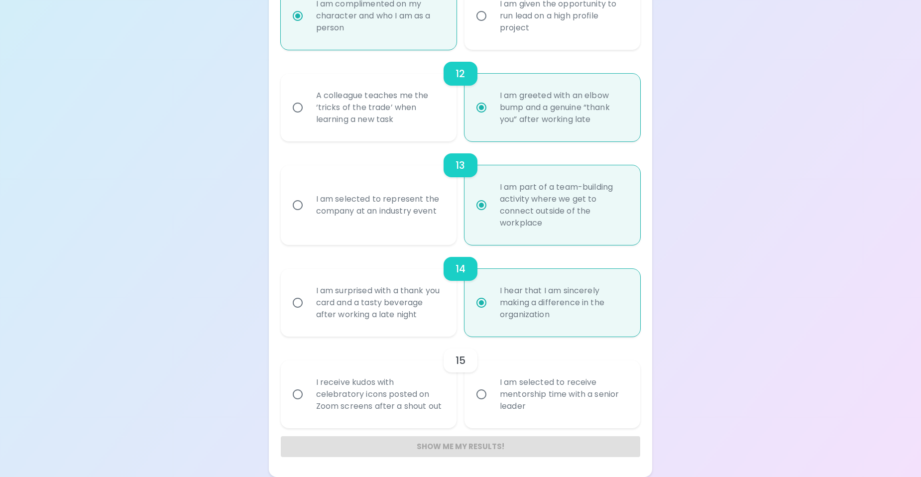
radio input "false"
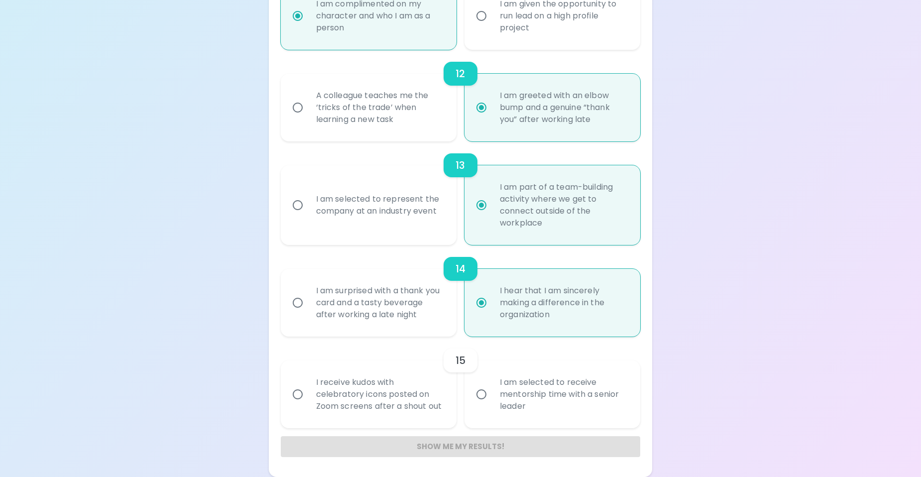
radio input "false"
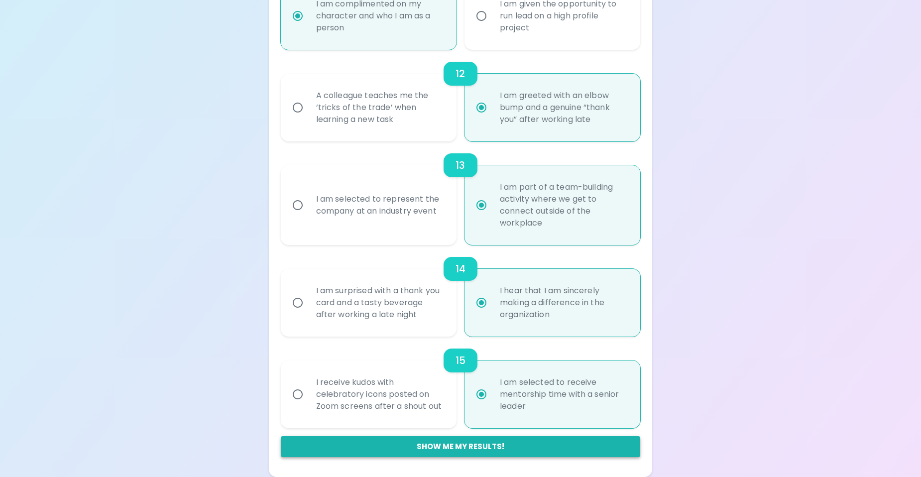
radio input "true"
click at [441, 445] on button "Show me my results!" at bounding box center [461, 446] width 360 height 21
radio input "false"
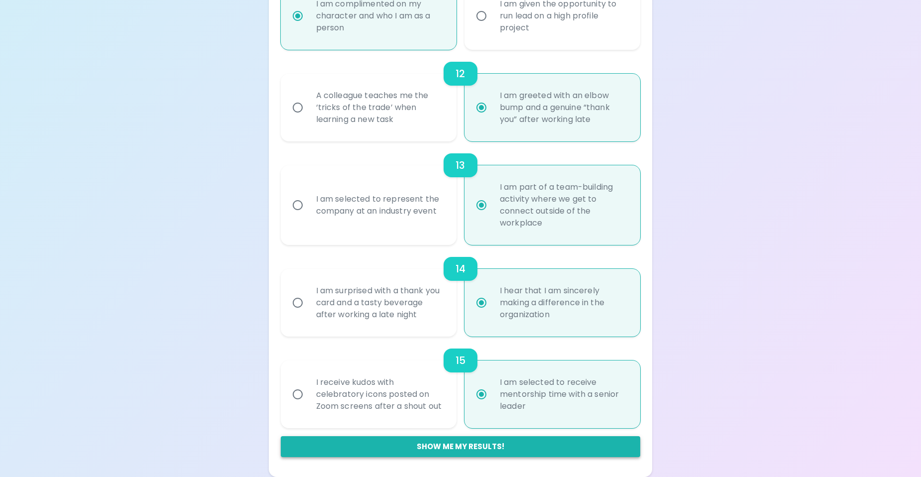
radio input "false"
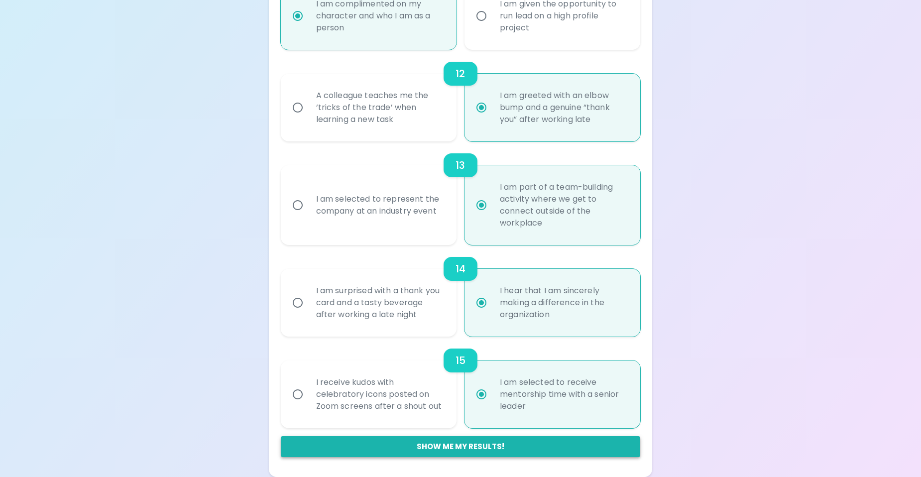
radio input "false"
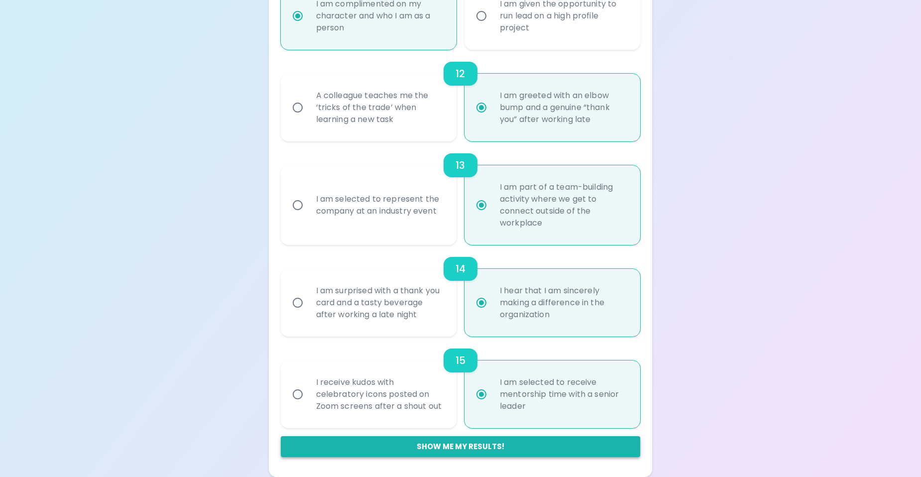
radio input "false"
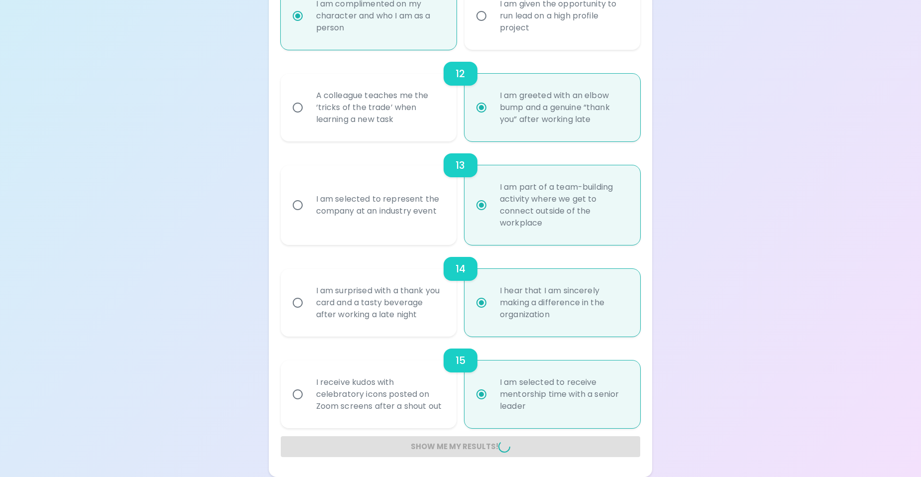
radio input "false"
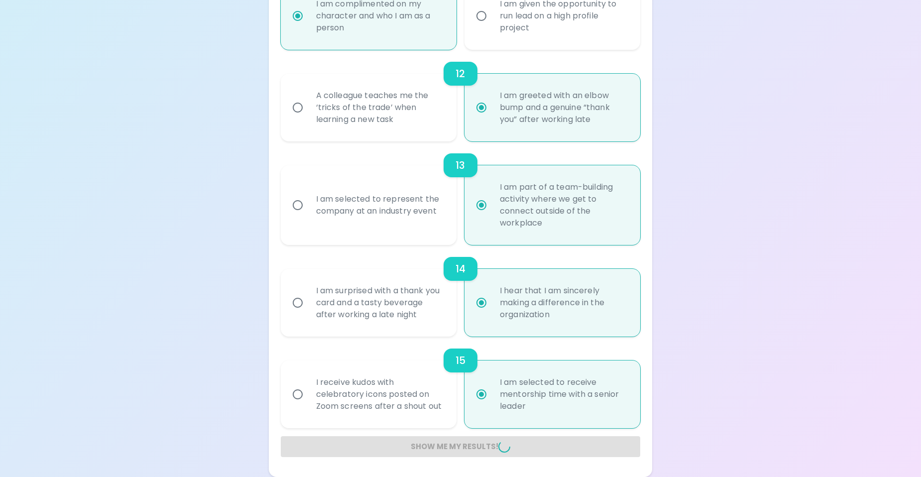
radio input "false"
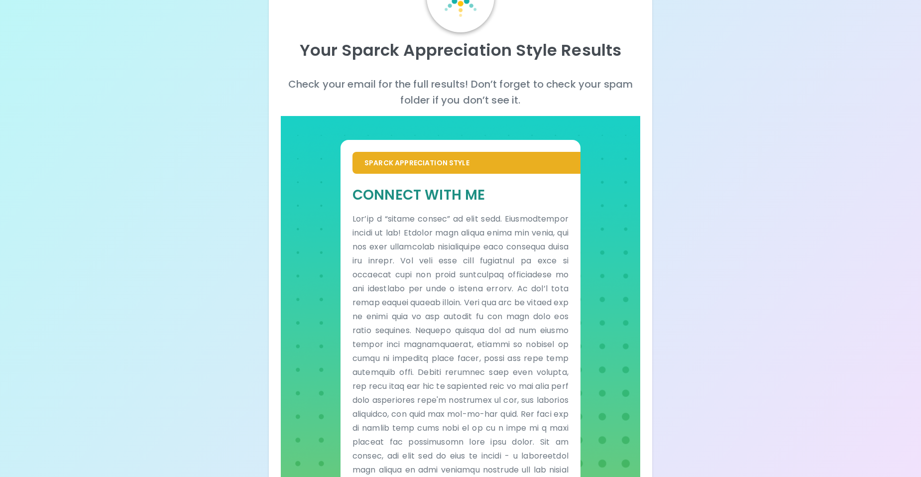
scroll to position [0, 0]
